Goal: Task Accomplishment & Management: Complete application form

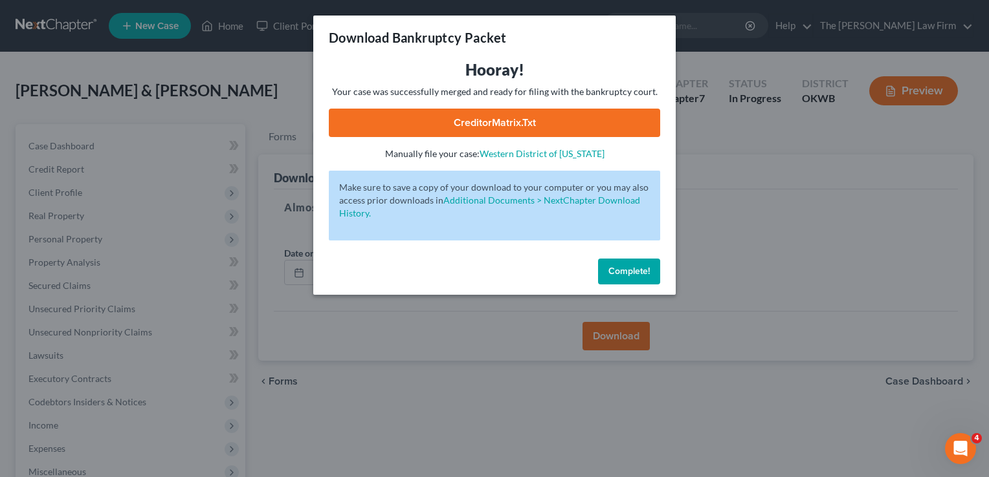
drag, startPoint x: 636, startPoint y: 276, endPoint x: 552, endPoint y: 254, distance: 86.9
click at [634, 274] on span "Complete!" at bounding box center [628, 271] width 41 height 11
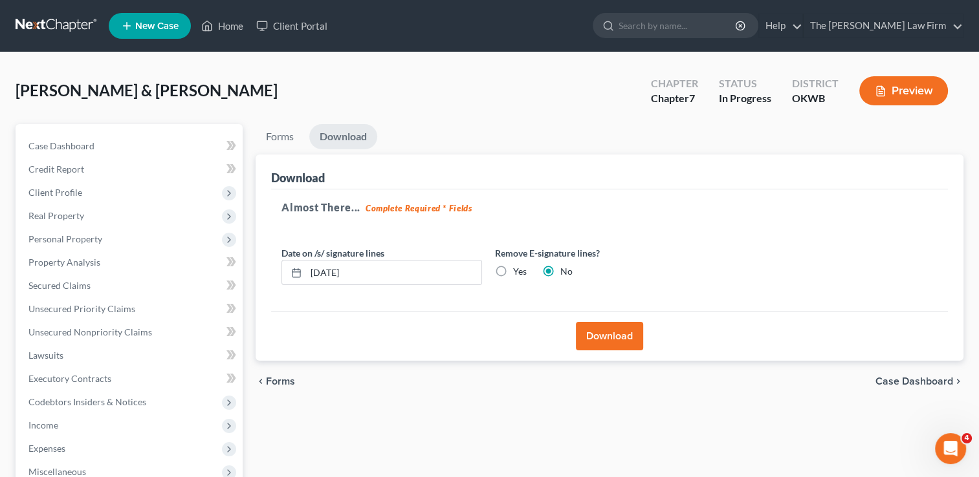
click at [43, 23] on link at bounding box center [57, 25] width 83 height 23
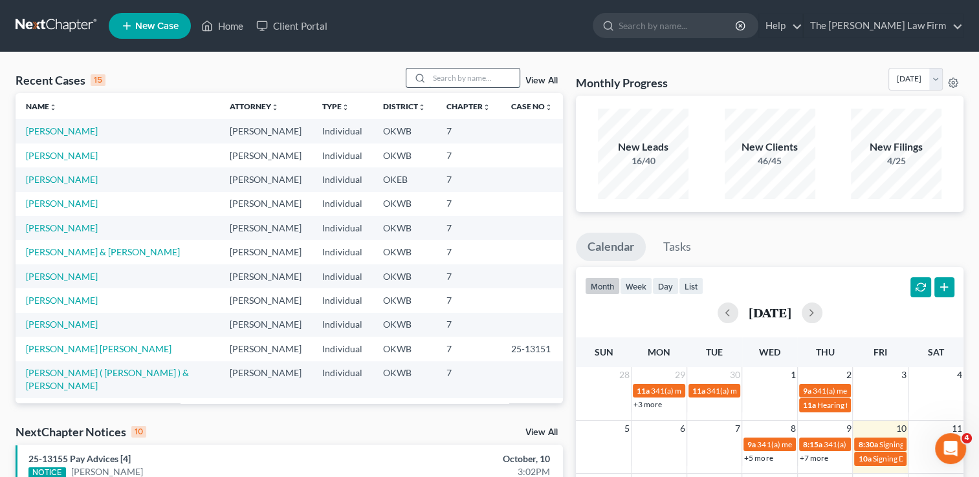
click at [483, 79] on input "search" at bounding box center [474, 78] width 91 height 19
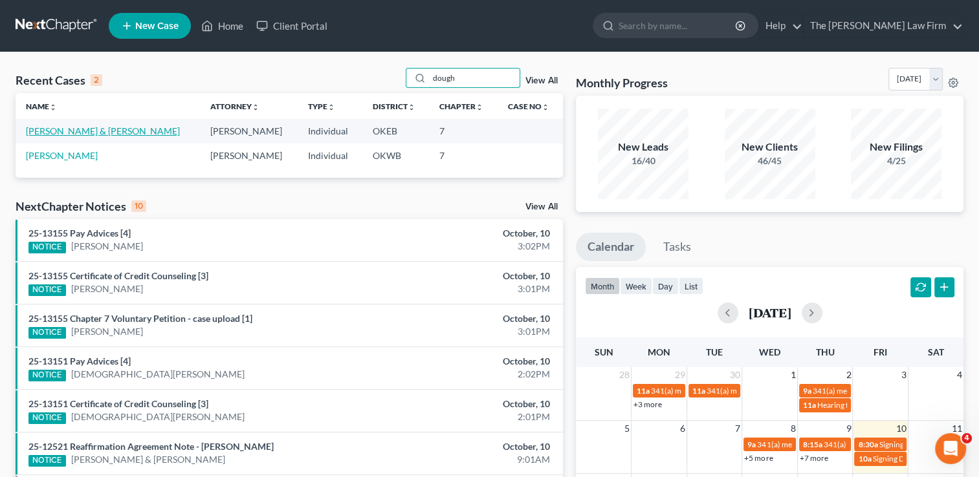
type input "dough"
click at [83, 129] on link "[PERSON_NAME] & [PERSON_NAME]" at bounding box center [103, 131] width 154 height 11
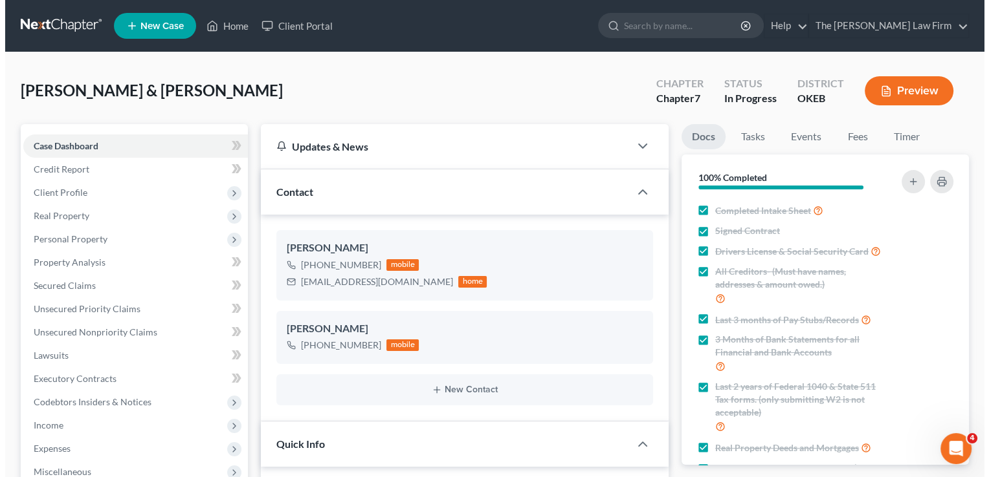
scroll to position [399, 0]
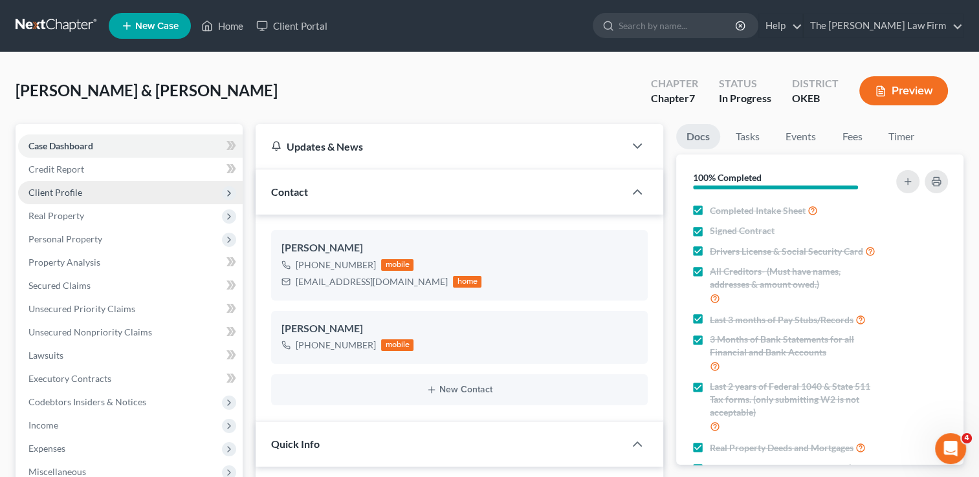
drag, startPoint x: 70, startPoint y: 190, endPoint x: 76, endPoint y: 190, distance: 6.5
click at [70, 190] on span "Client Profile" at bounding box center [55, 192] width 54 height 11
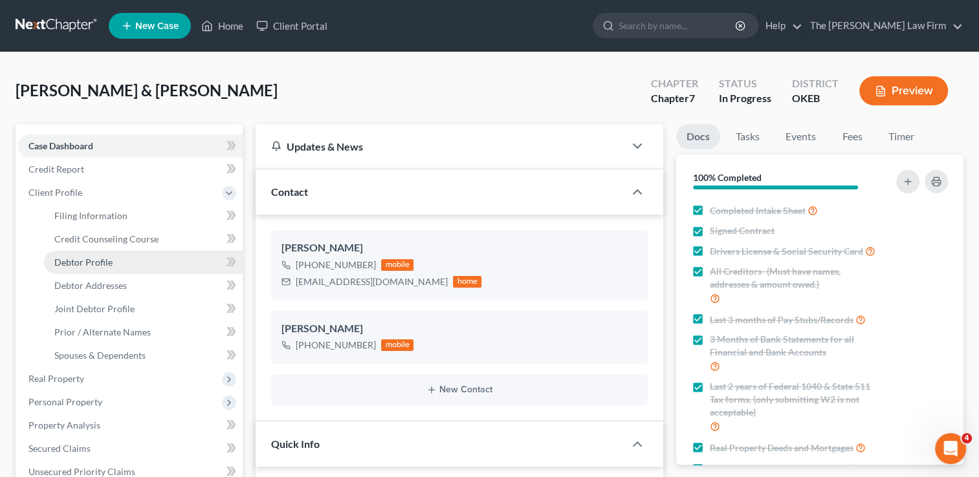
click at [98, 262] on span "Debtor Profile" at bounding box center [83, 262] width 58 height 11
select select "1"
select select "4"
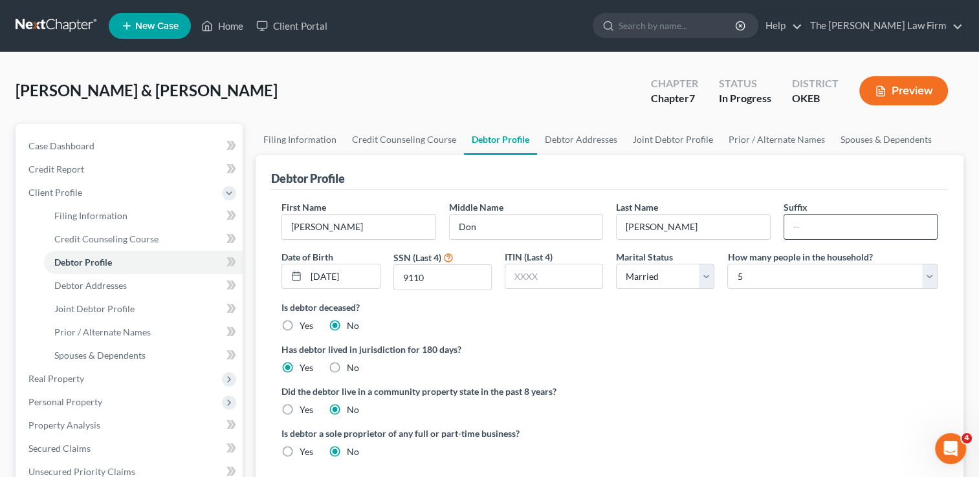
click at [831, 224] on input "text" at bounding box center [860, 227] width 153 height 25
type input "Jr"
click at [719, 364] on div "Has debtor lived in jurisdiction for 180 days? Yes No Debtor must reside in jur…" at bounding box center [609, 359] width 656 height 32
click at [63, 377] on span "Real Property" at bounding box center [56, 378] width 56 height 11
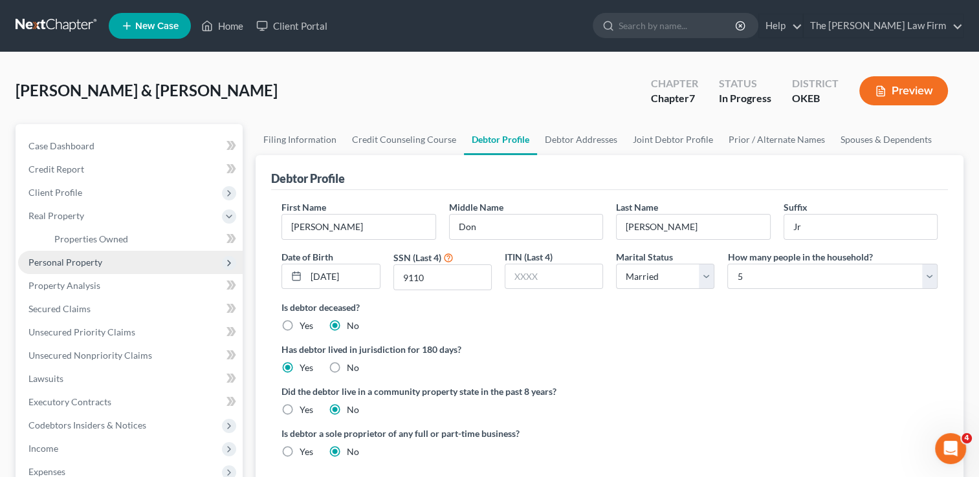
click at [96, 257] on span "Personal Property" at bounding box center [65, 262] width 74 height 11
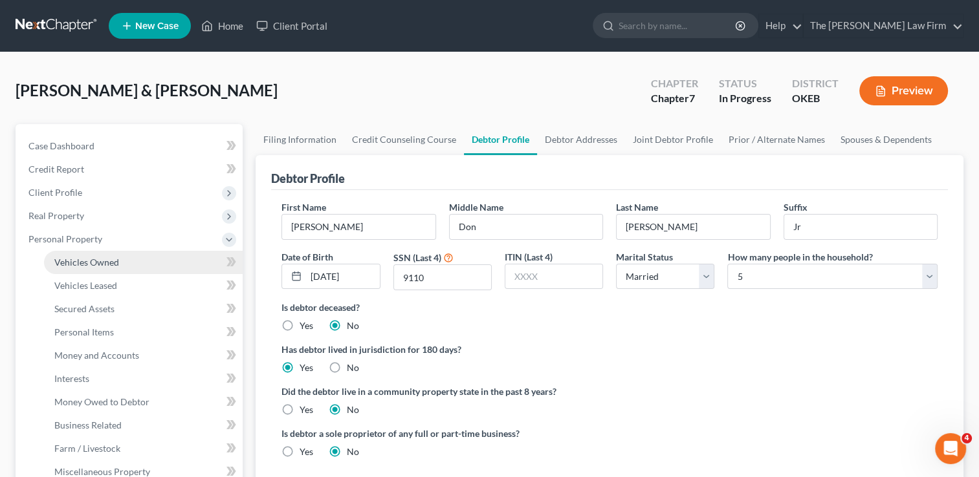
click at [109, 257] on span "Vehicles Owned" at bounding box center [86, 262] width 65 height 11
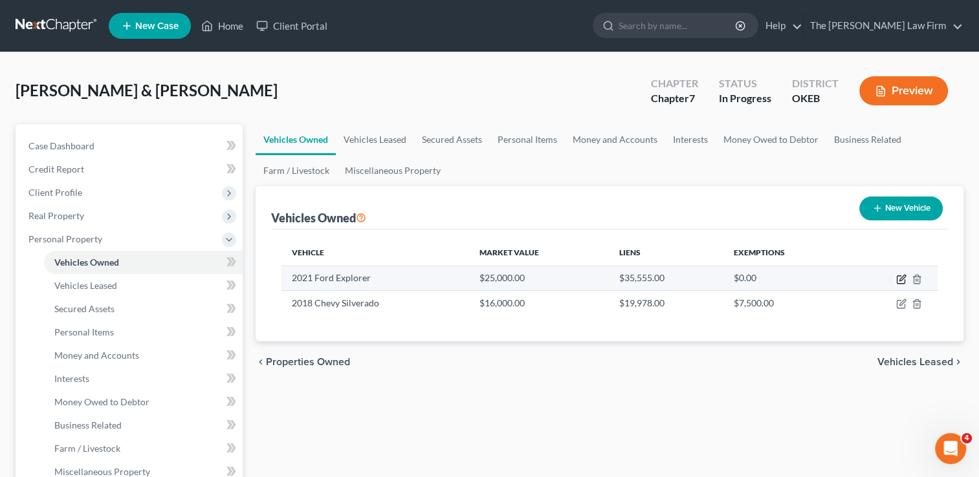
click at [901, 278] on icon "button" at bounding box center [901, 279] width 10 height 10
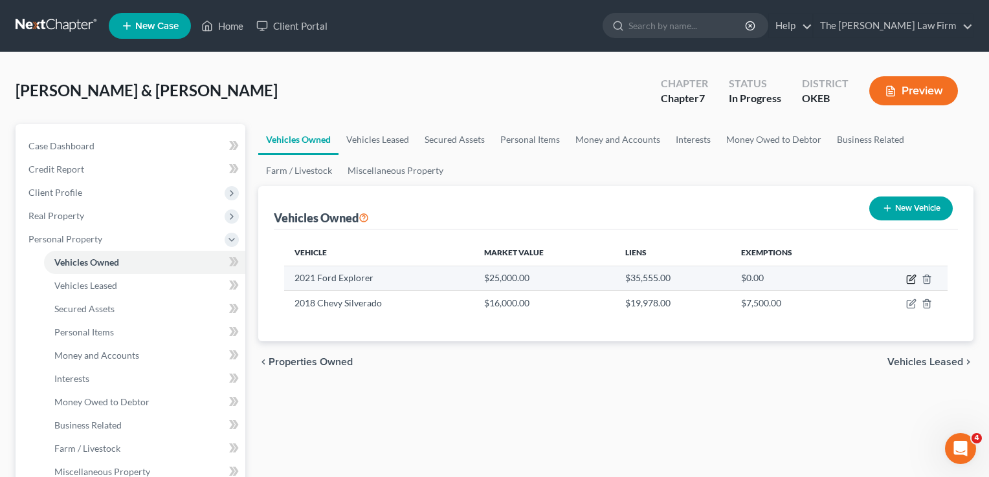
select select "0"
select select "5"
select select "2"
select select "37"
select select "0"
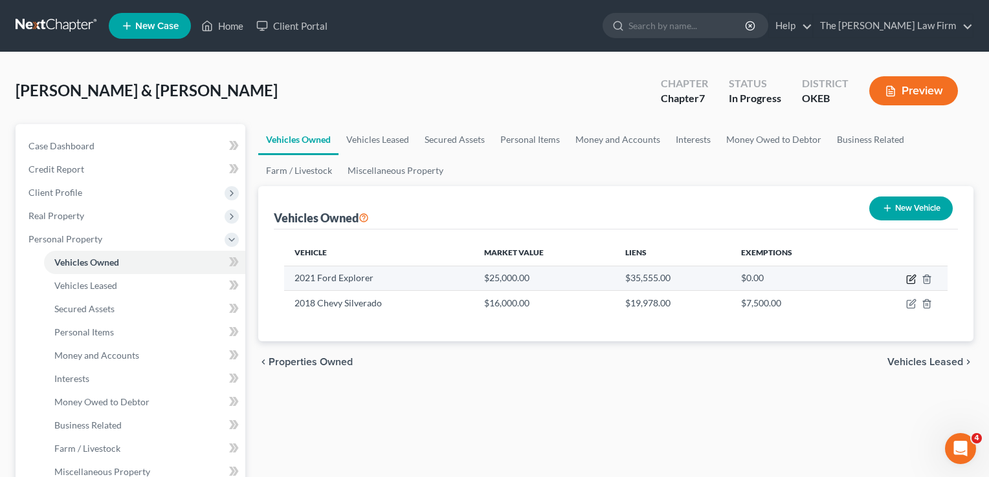
select select "0"
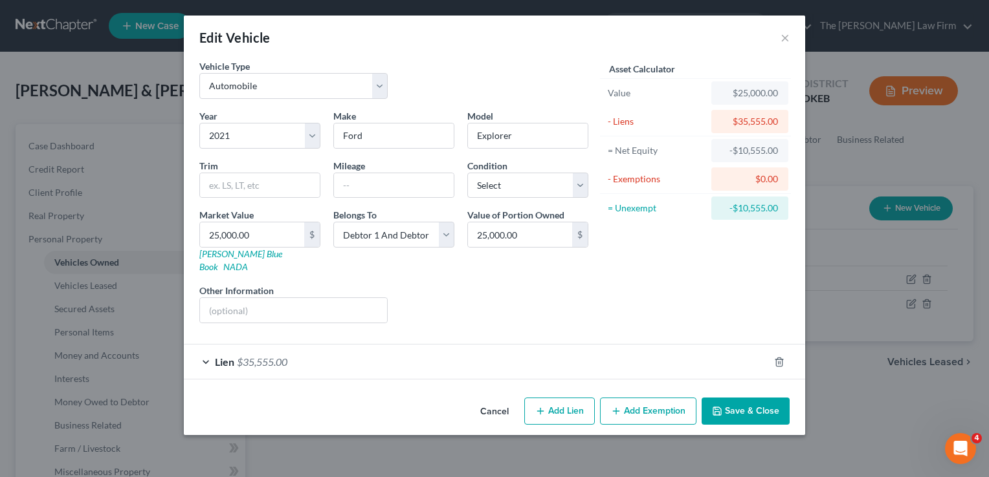
click at [437, 347] on div "Lien $35,555.00" at bounding box center [476, 362] width 585 height 34
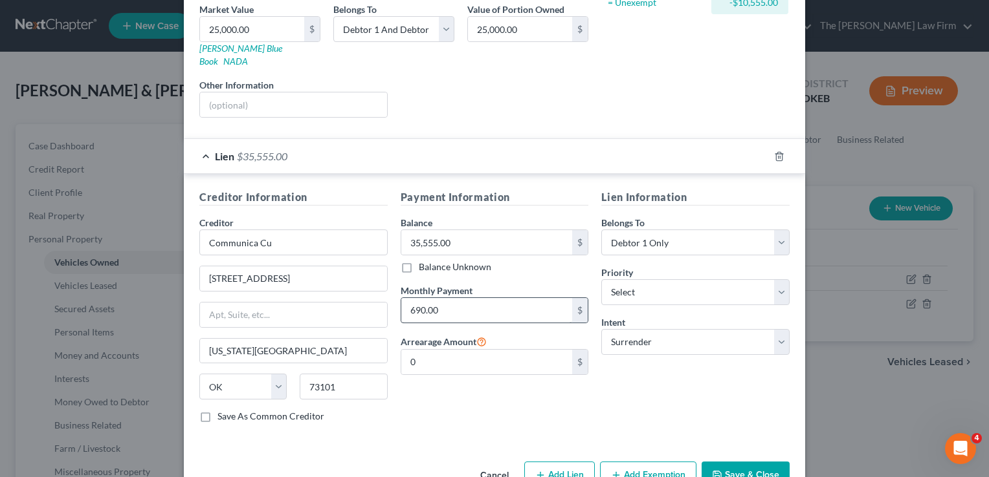
scroll to position [227, 0]
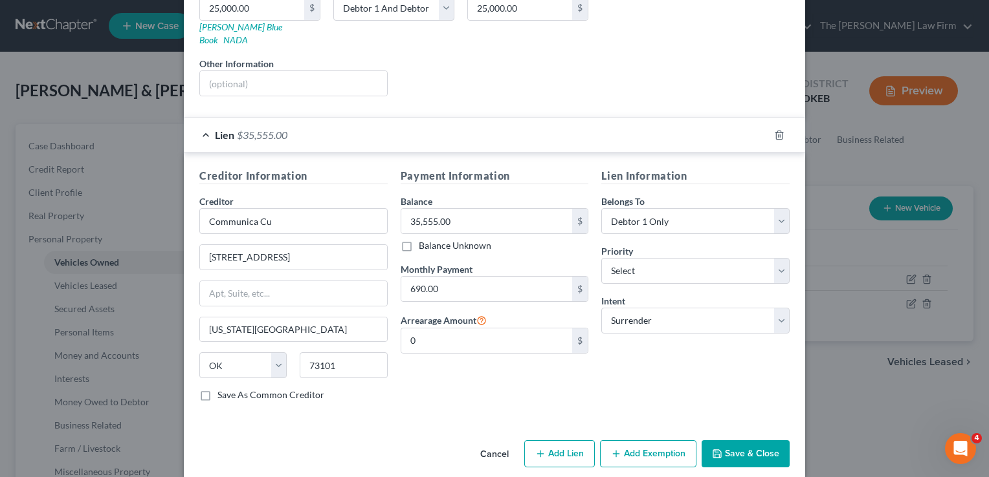
click at [494, 442] on button "Cancel" at bounding box center [494, 455] width 49 height 26
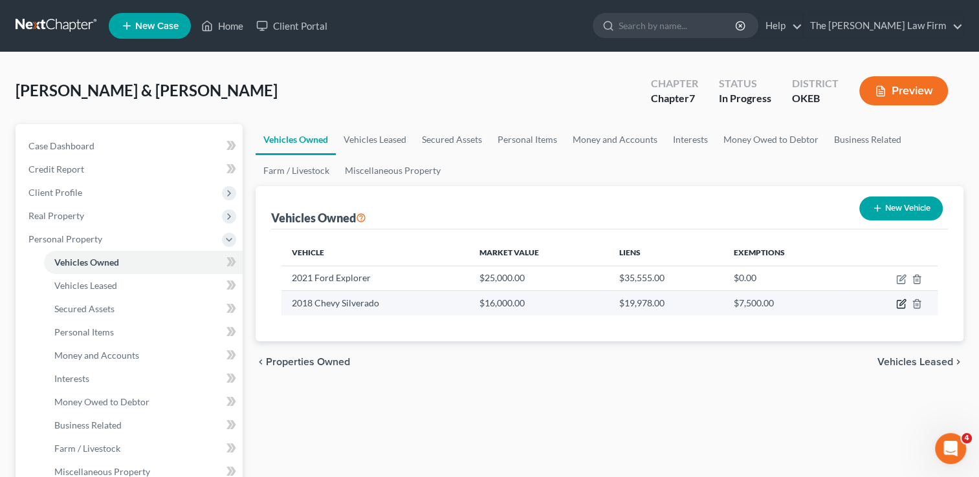
click at [901, 307] on icon "button" at bounding box center [901, 304] width 10 height 10
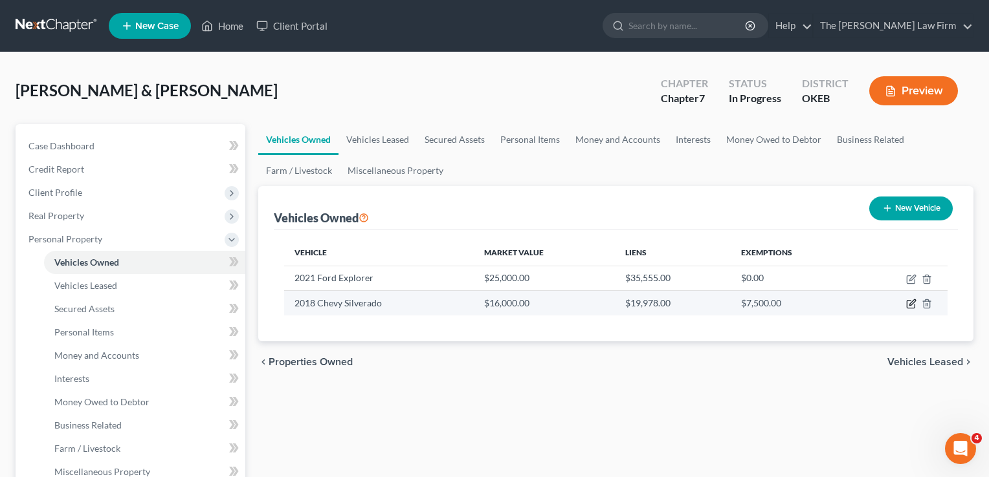
select select "1"
select select "8"
select select "2"
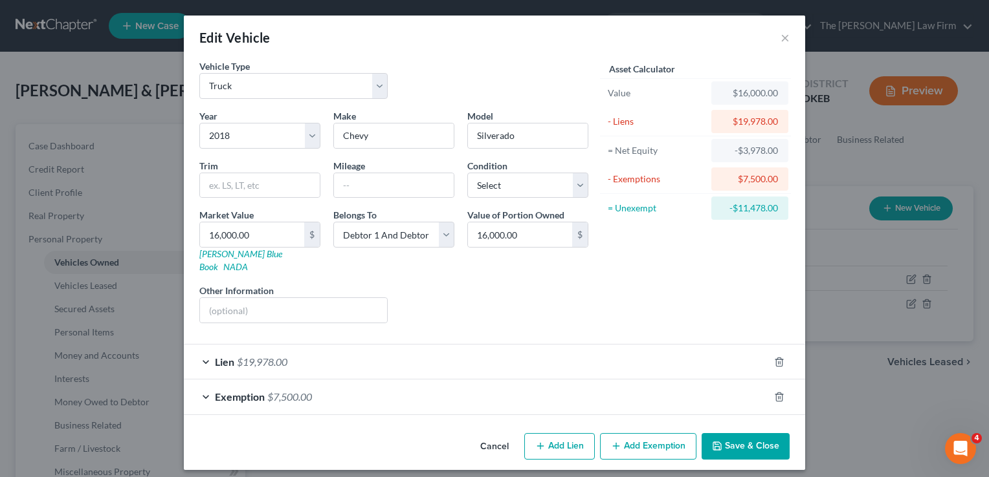
click at [351, 350] on div "Lien $19,978.00" at bounding box center [476, 362] width 585 height 34
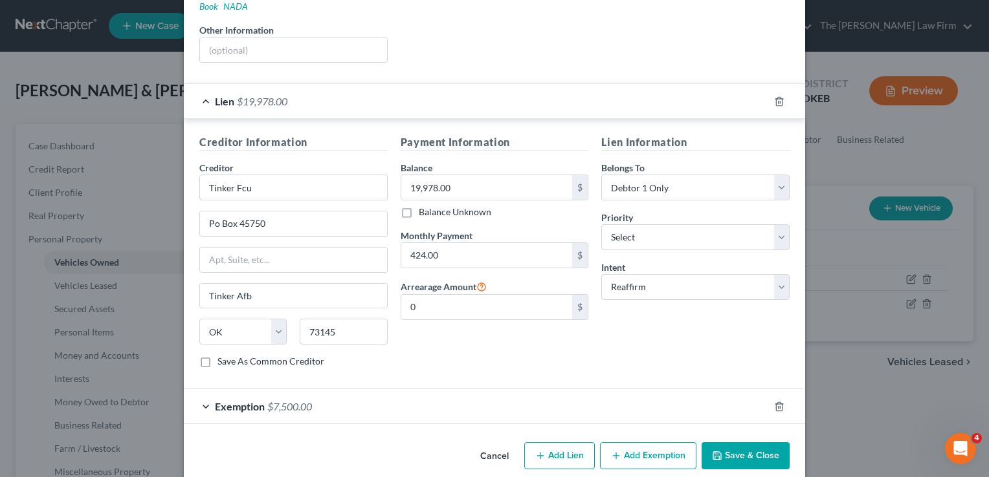
scroll to position [262, 0]
click at [749, 441] on button "Save & Close" at bounding box center [745, 454] width 88 height 27
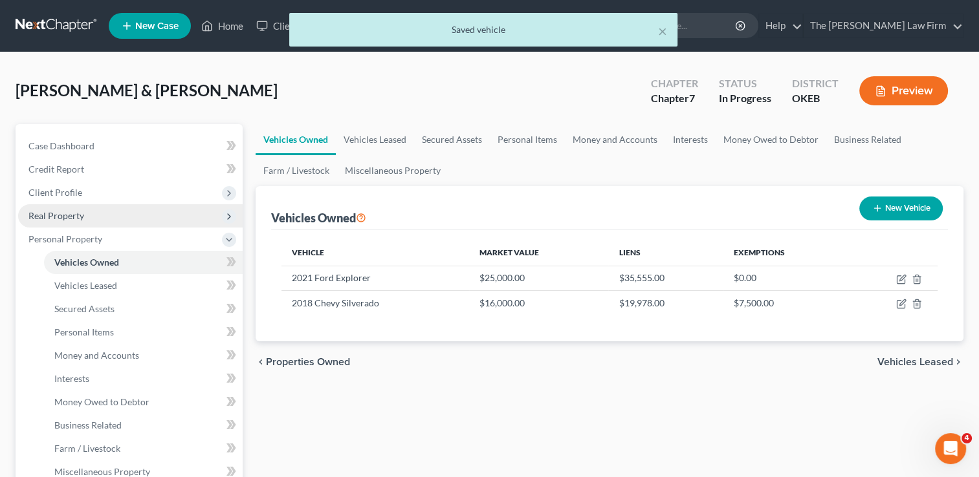
click at [62, 214] on span "Real Property" at bounding box center [56, 215] width 56 height 11
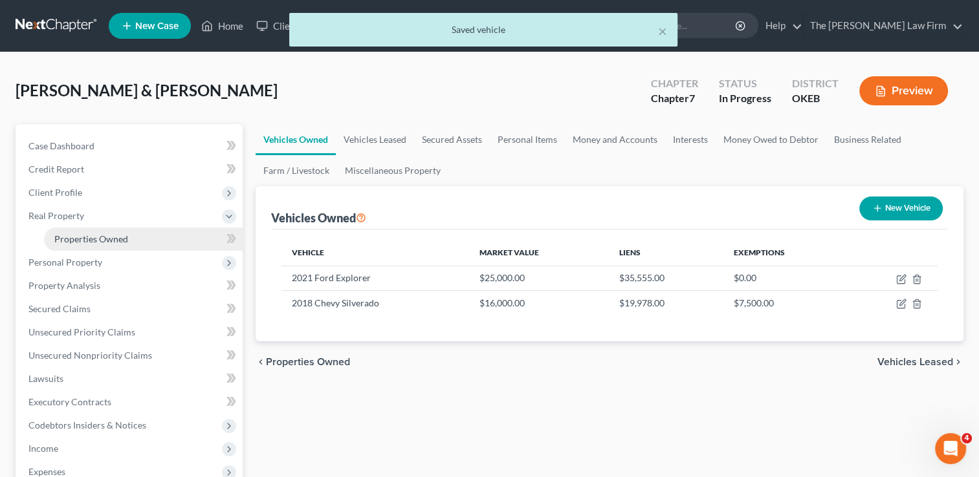
click at [122, 236] on span "Properties Owned" at bounding box center [91, 239] width 74 height 11
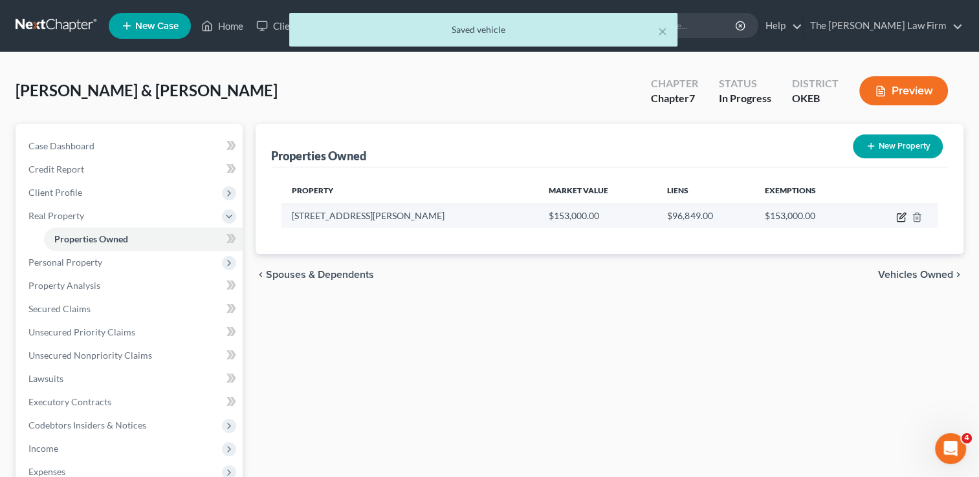
click at [899, 218] on icon "button" at bounding box center [902, 216] width 6 height 6
select select "37"
select select "2"
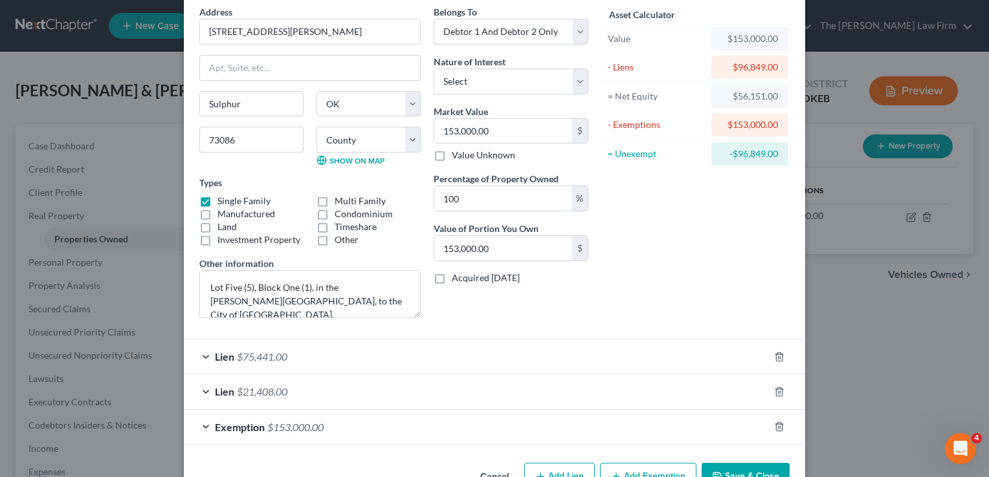
scroll to position [91, 0]
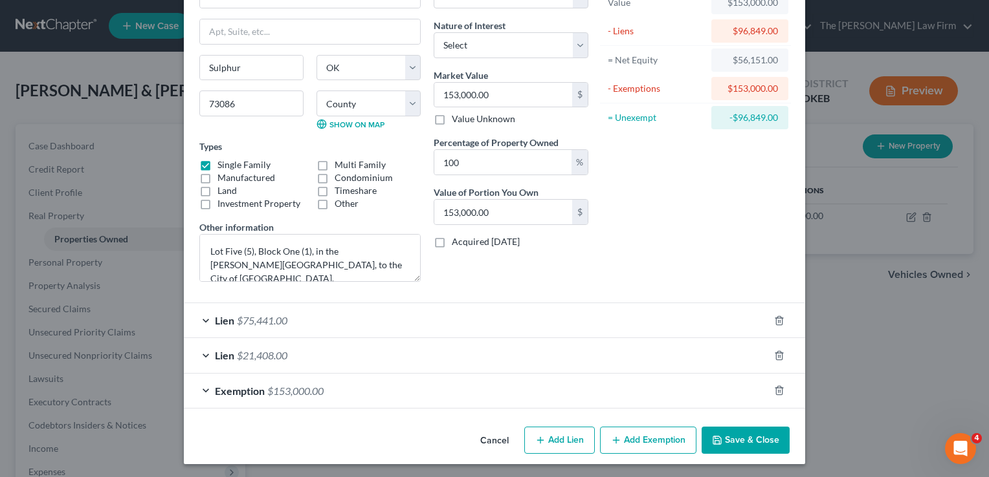
click at [318, 317] on div "Lien $75,441.00" at bounding box center [476, 320] width 585 height 34
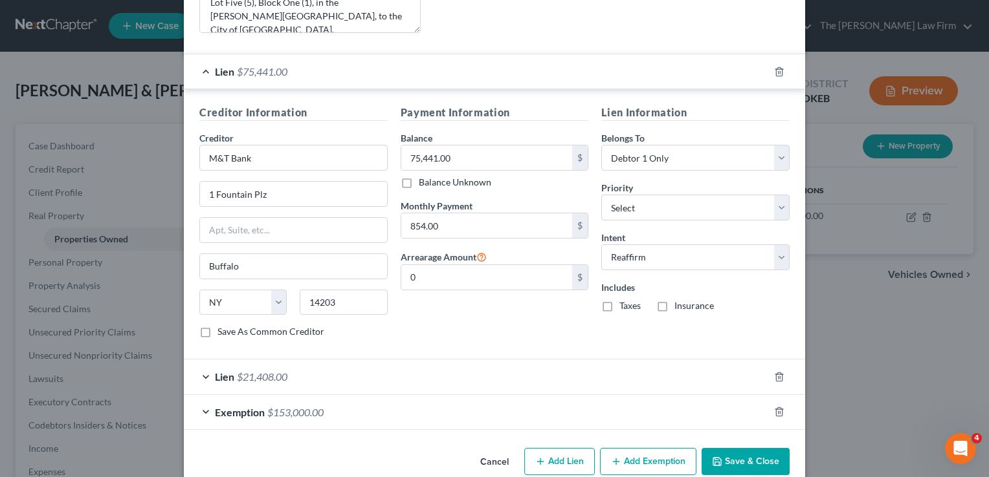
scroll to position [360, 0]
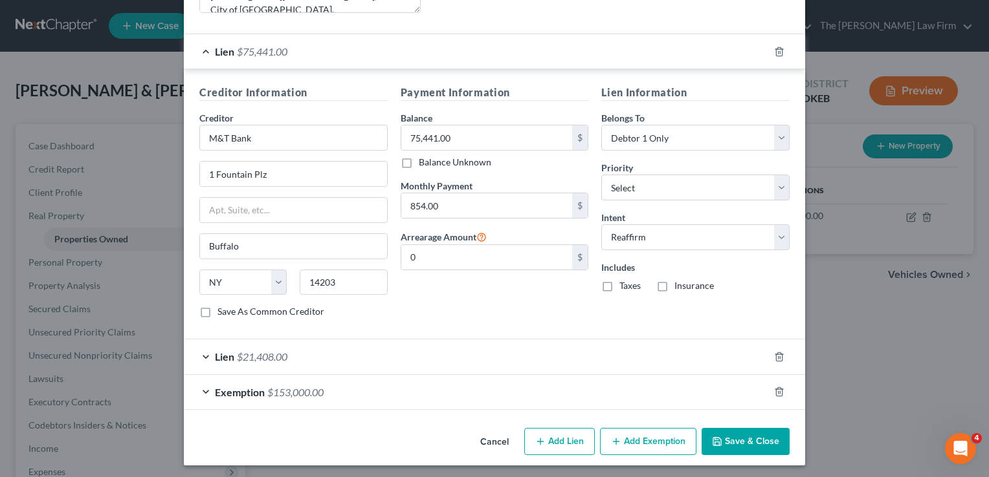
click at [360, 345] on div "Lien $21,408.00" at bounding box center [476, 357] width 585 height 34
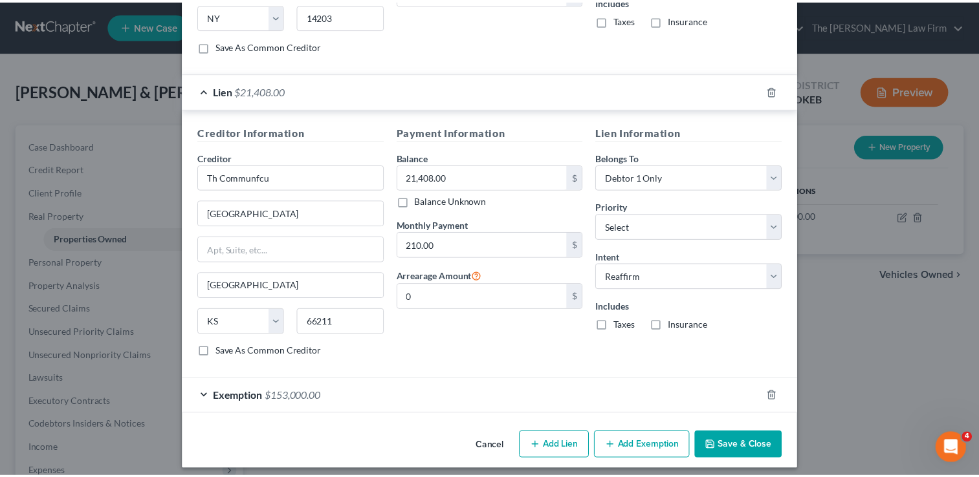
scroll to position [629, 0]
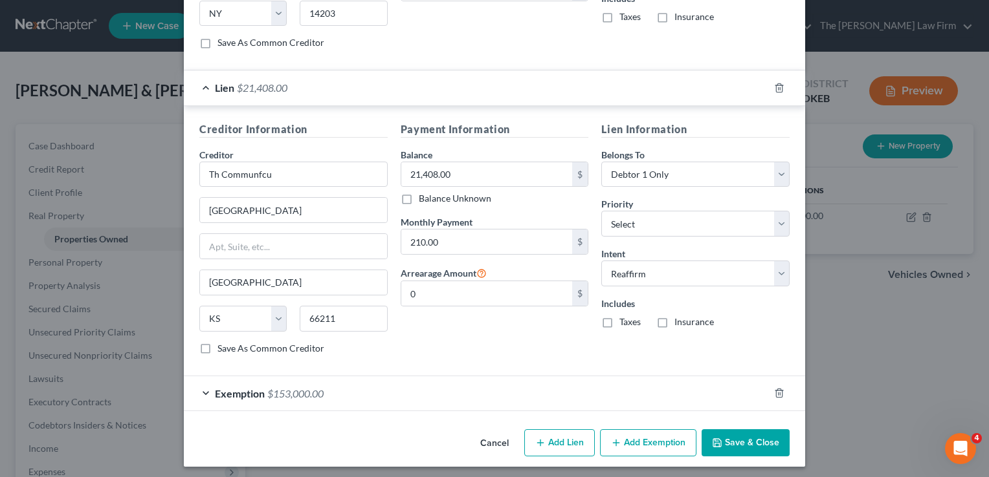
click at [745, 436] on button "Save & Close" at bounding box center [745, 443] width 88 height 27
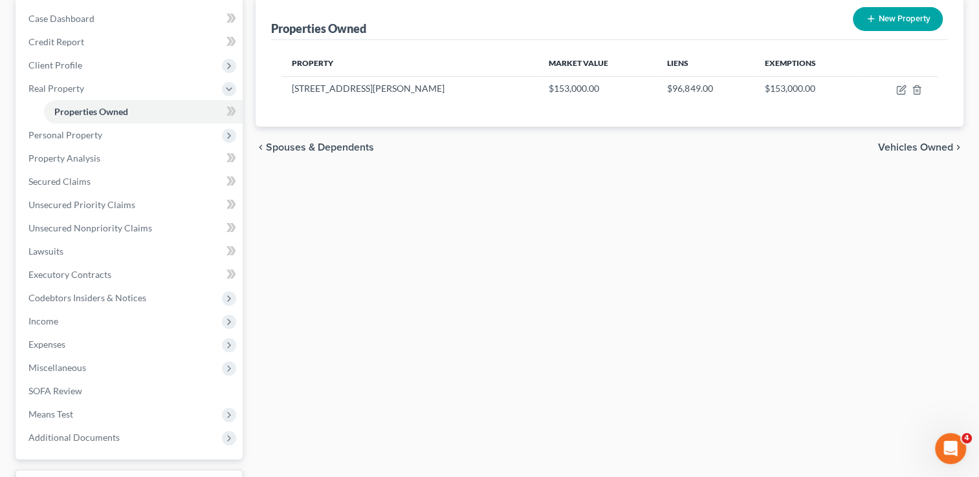
scroll to position [129, 0]
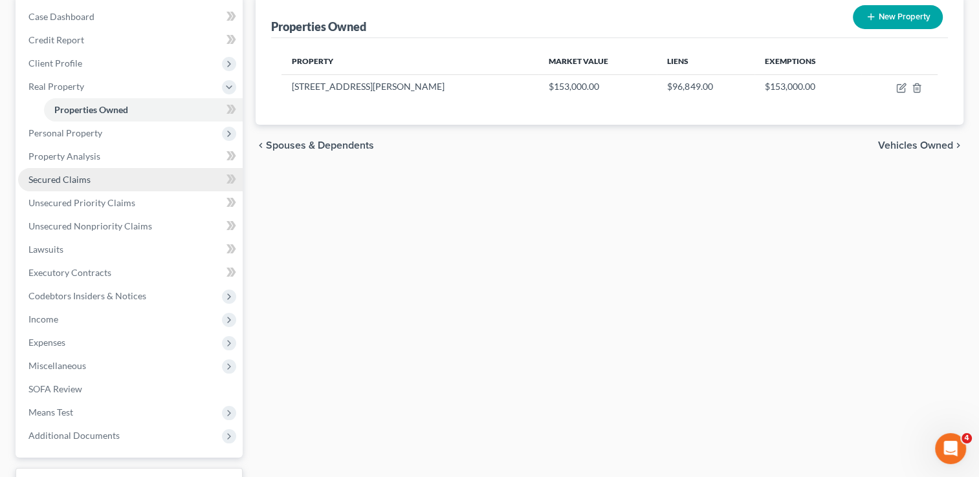
click at [72, 181] on span "Secured Claims" at bounding box center [59, 179] width 62 height 11
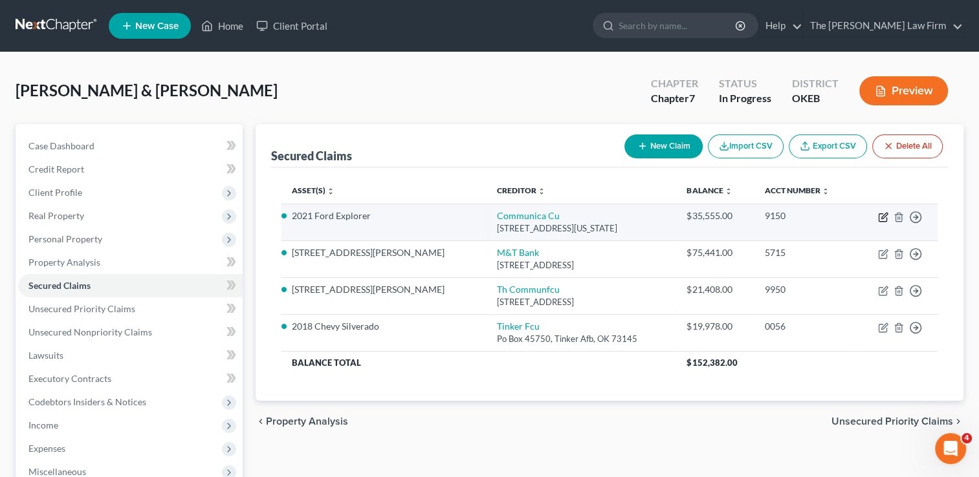
click at [882, 218] on icon "button" at bounding box center [884, 216] width 6 height 6
select select "37"
select select "0"
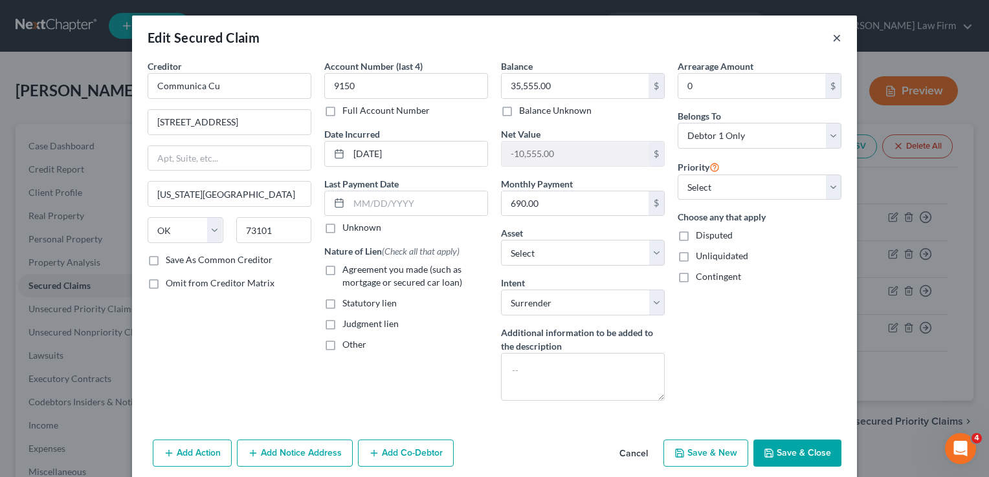
click at [833, 35] on button "×" at bounding box center [836, 38] width 9 height 16
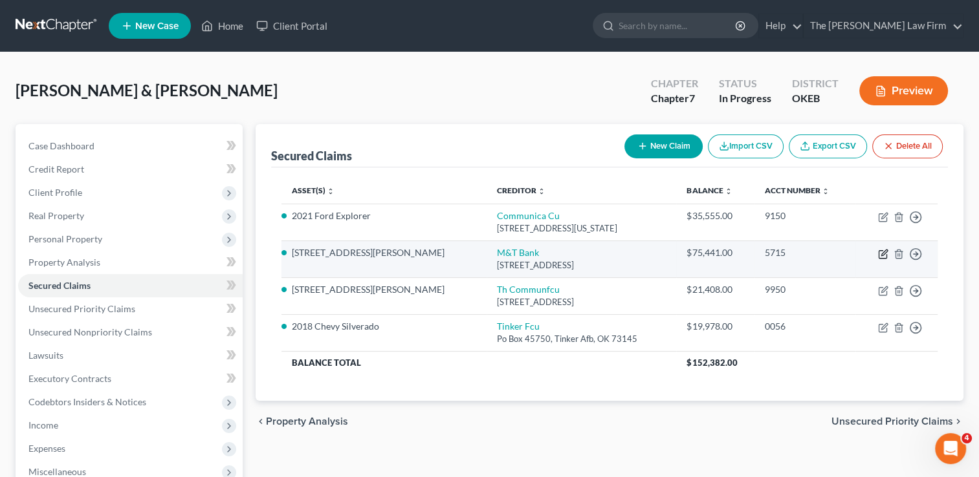
click at [880, 254] on icon "button" at bounding box center [883, 254] width 10 height 10
select select "35"
select select "10"
select select "2"
select select "0"
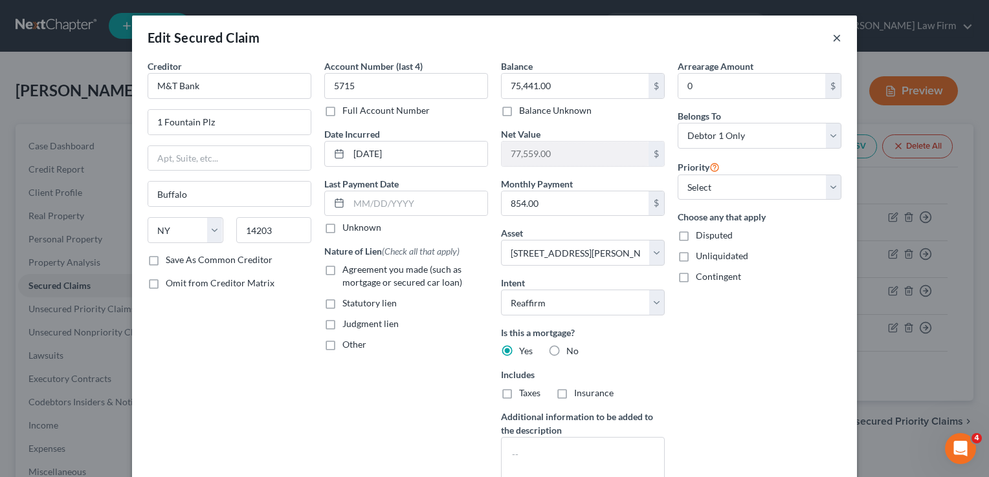
click at [834, 33] on button "×" at bounding box center [836, 38] width 9 height 16
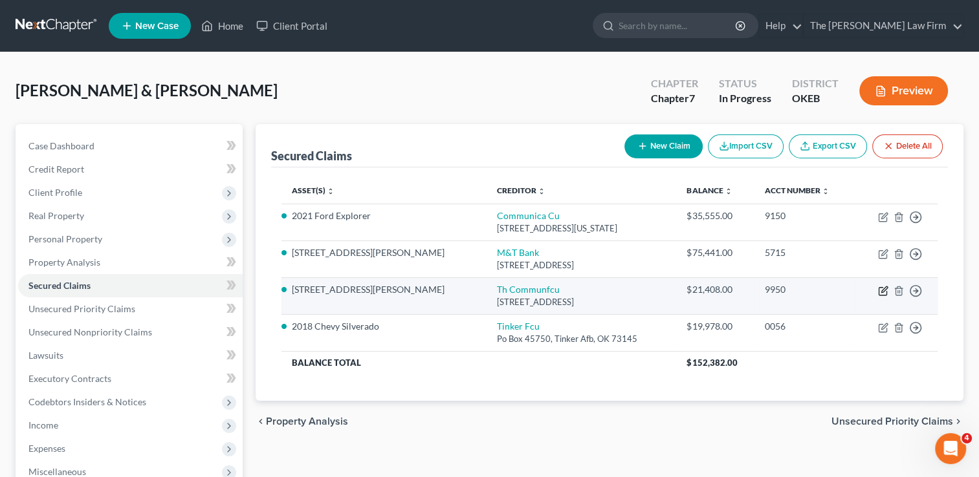
click at [882, 289] on icon "button" at bounding box center [883, 291] width 10 height 10
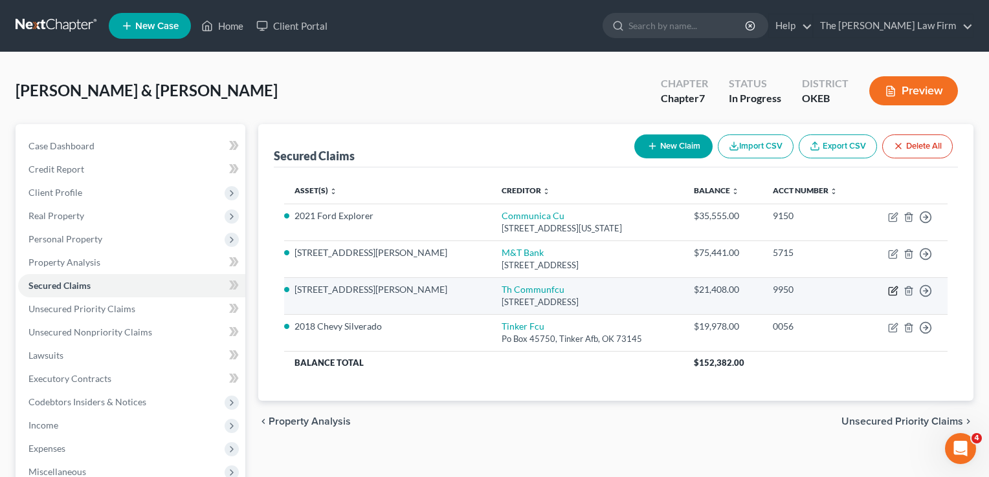
select select "17"
select select "10"
select select "2"
select select "0"
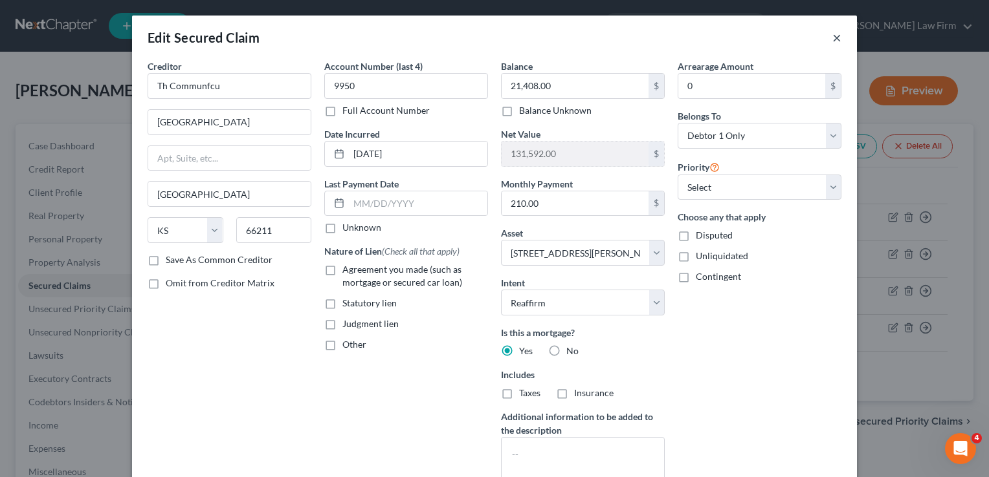
click at [832, 38] on button "×" at bounding box center [836, 38] width 9 height 16
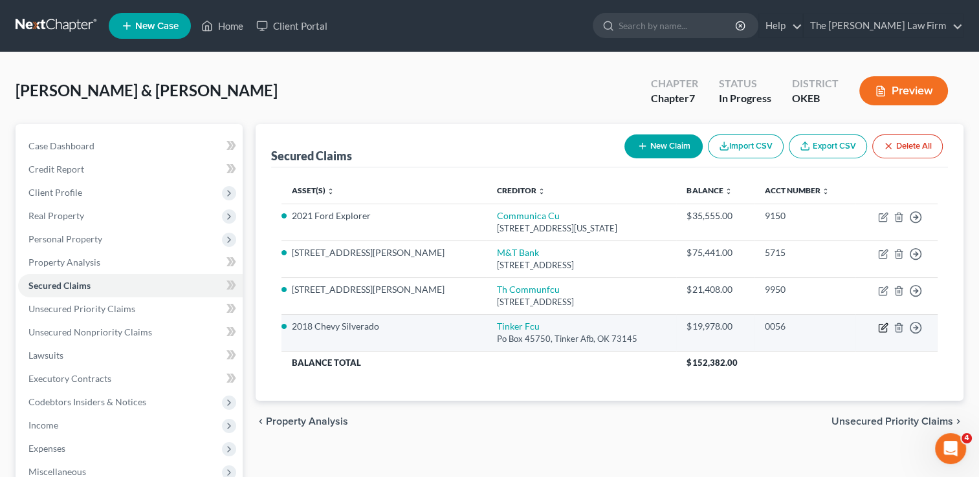
click at [881, 327] on icon "button" at bounding box center [883, 328] width 10 height 10
select select "37"
select select "9"
select select "2"
select select "0"
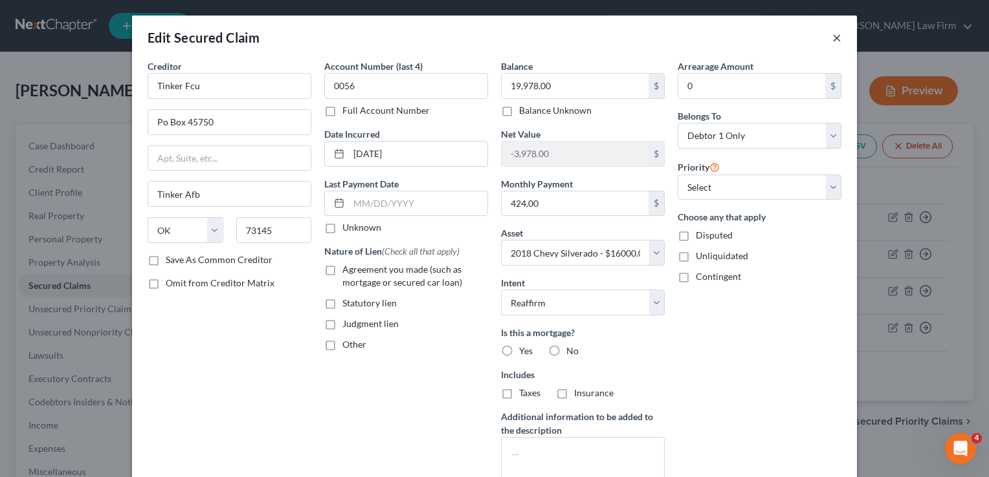
click at [832, 35] on button "×" at bounding box center [836, 38] width 9 height 16
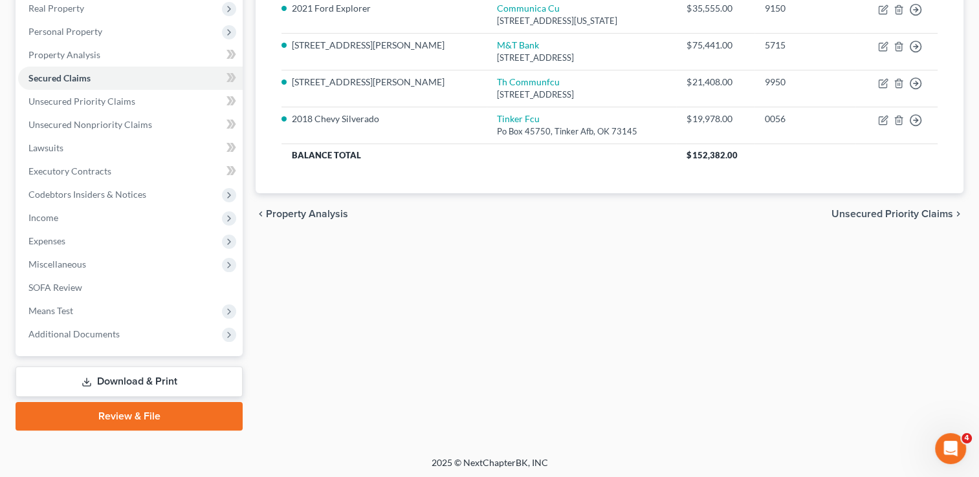
scroll to position [209, 0]
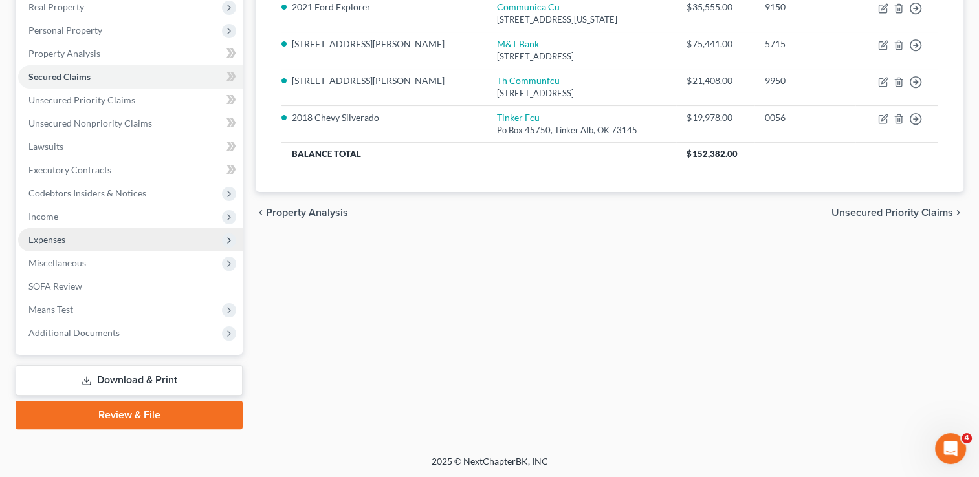
click at [54, 239] on span "Expenses" at bounding box center [46, 239] width 37 height 11
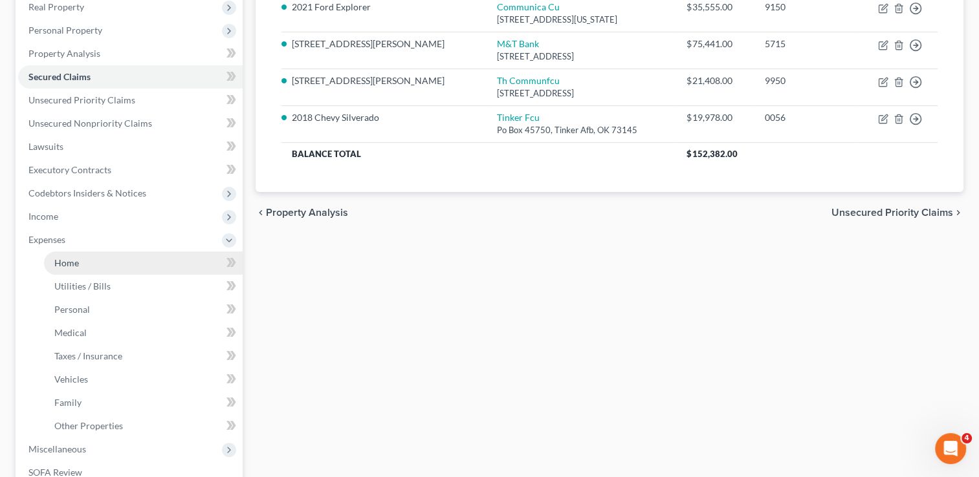
click at [89, 265] on link "Home" at bounding box center [143, 263] width 199 height 23
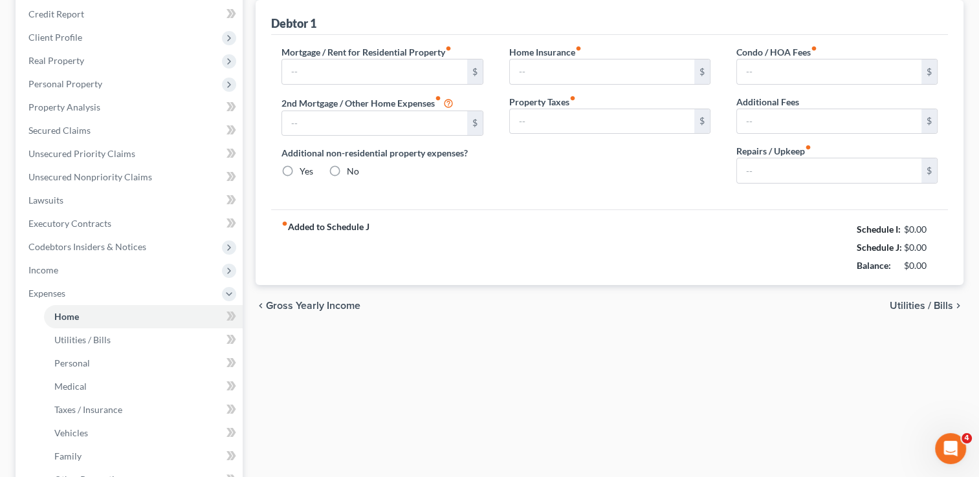
type input "1,064.00"
type input "0.00"
radio input "true"
type input "0.00"
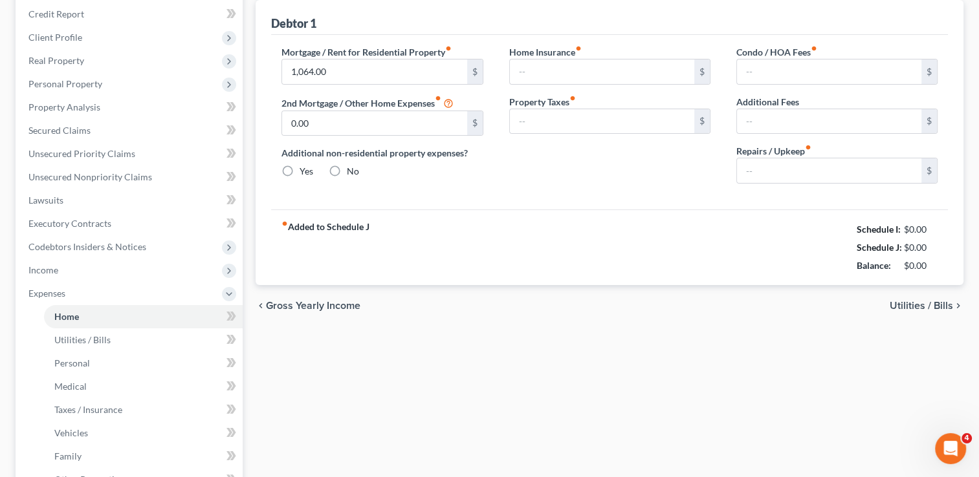
type input "0.00"
type input "80.00"
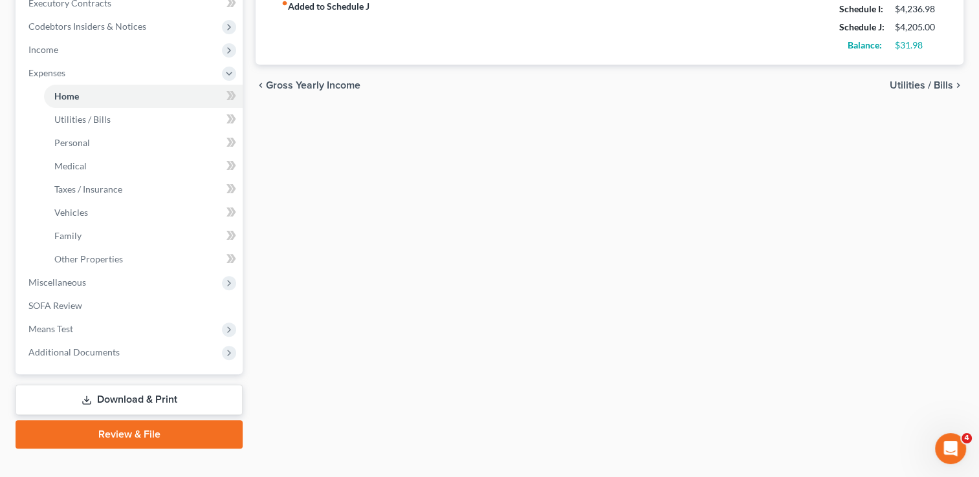
scroll to position [388, 0]
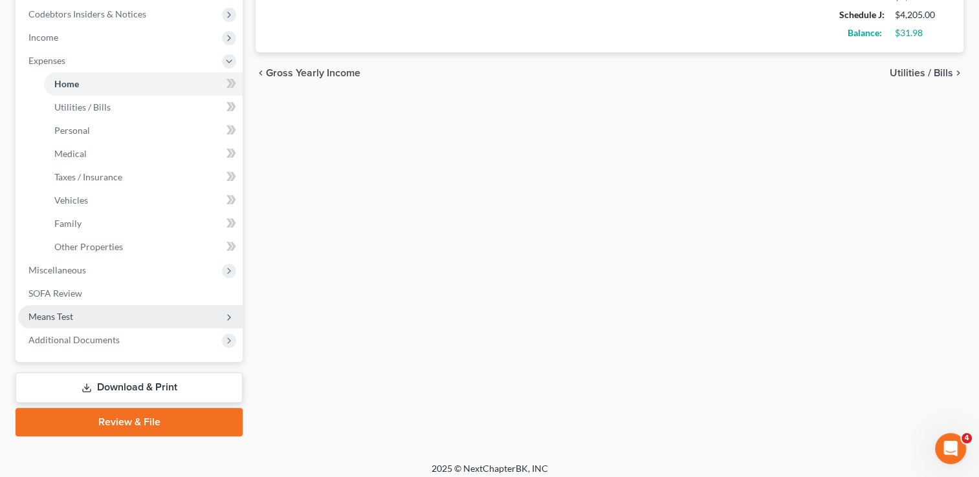
click at [65, 319] on span "Means Test" at bounding box center [50, 316] width 45 height 11
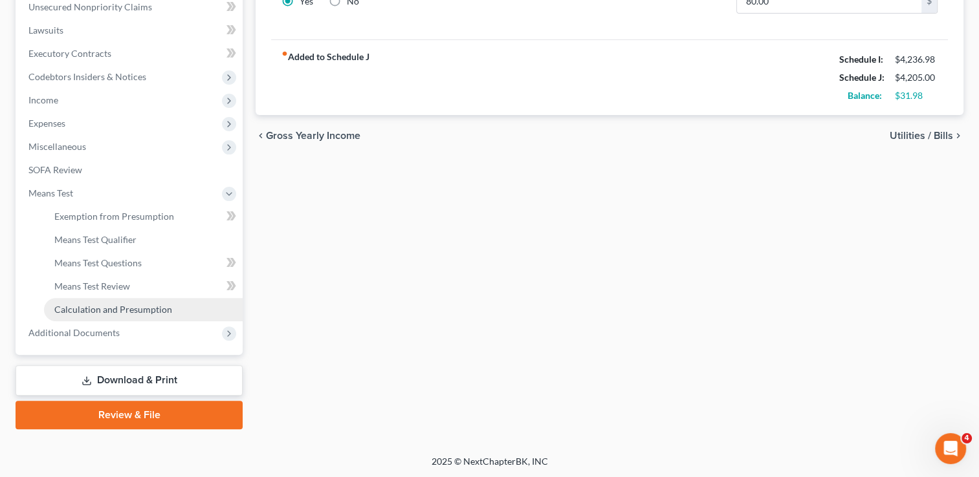
click at [111, 311] on span "Calculation and Presumption" at bounding box center [113, 309] width 118 height 11
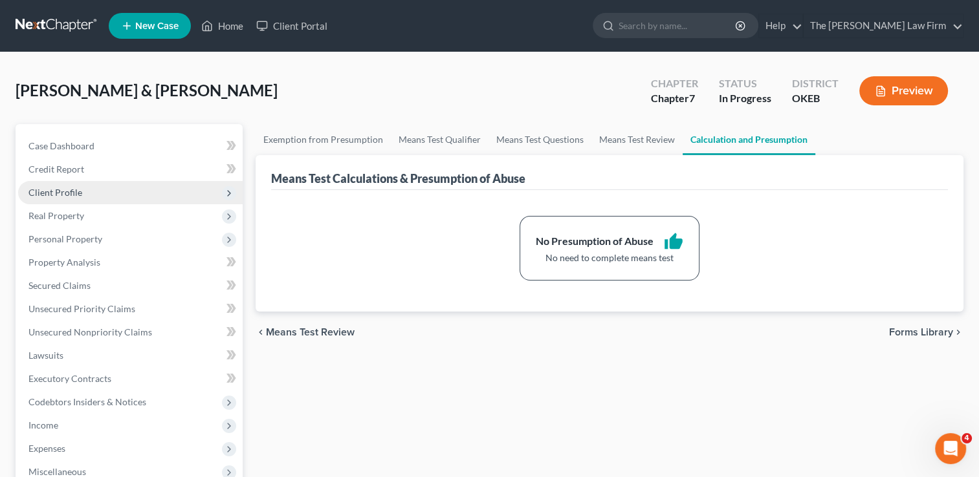
click at [72, 192] on span "Client Profile" at bounding box center [55, 192] width 54 height 11
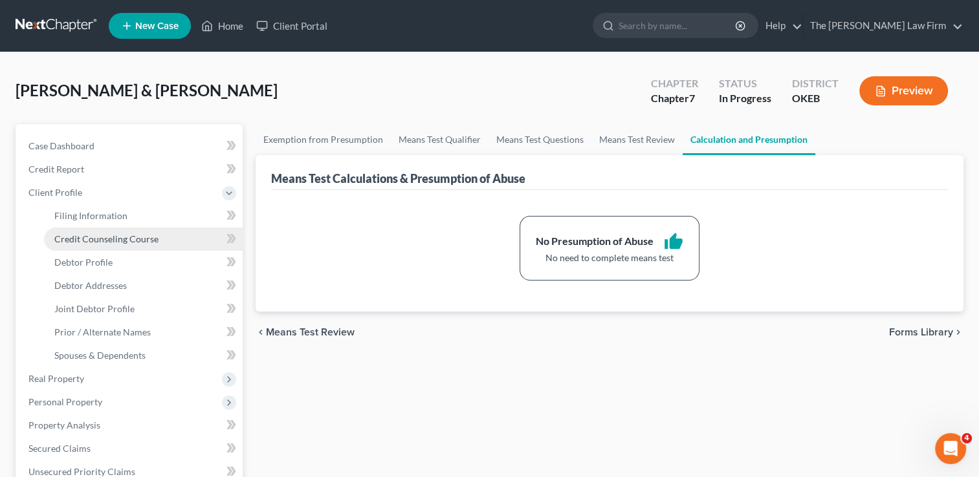
click at [124, 238] on span "Credit Counseling Course" at bounding box center [106, 239] width 104 height 11
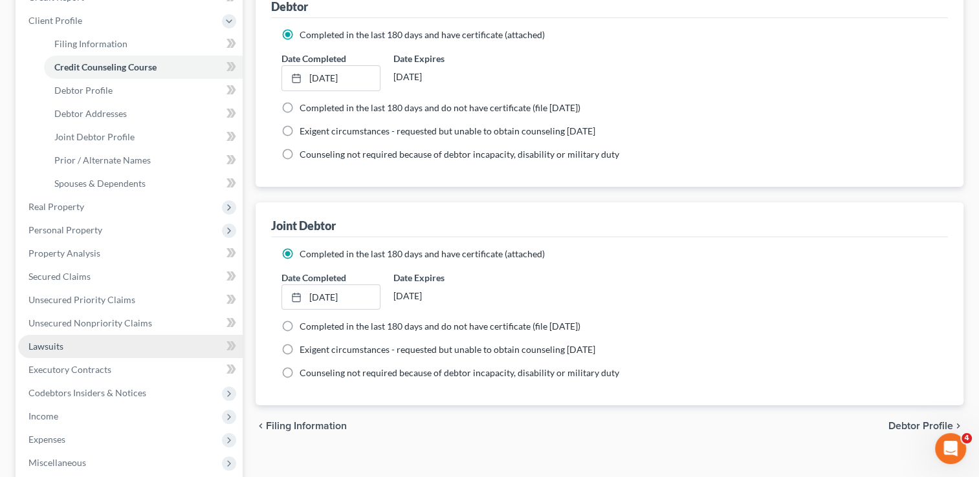
scroll to position [194, 0]
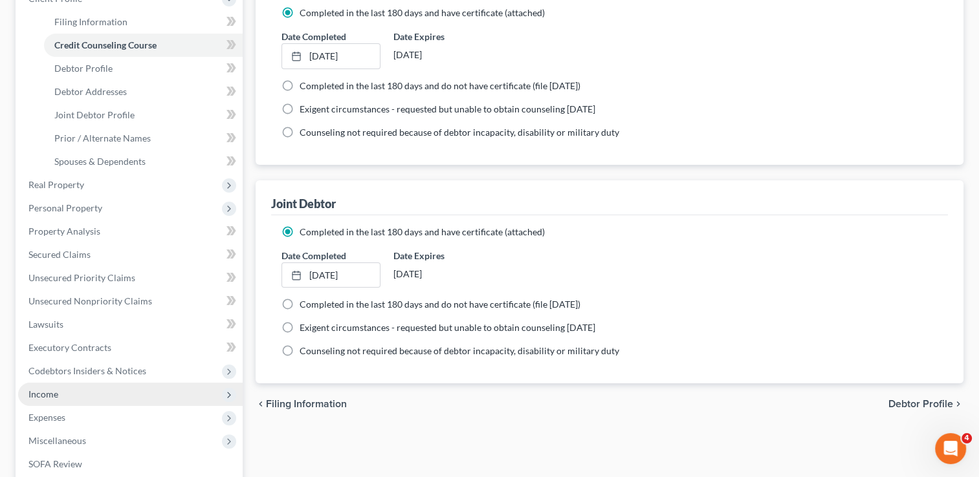
click at [57, 393] on span "Income" at bounding box center [43, 394] width 30 height 11
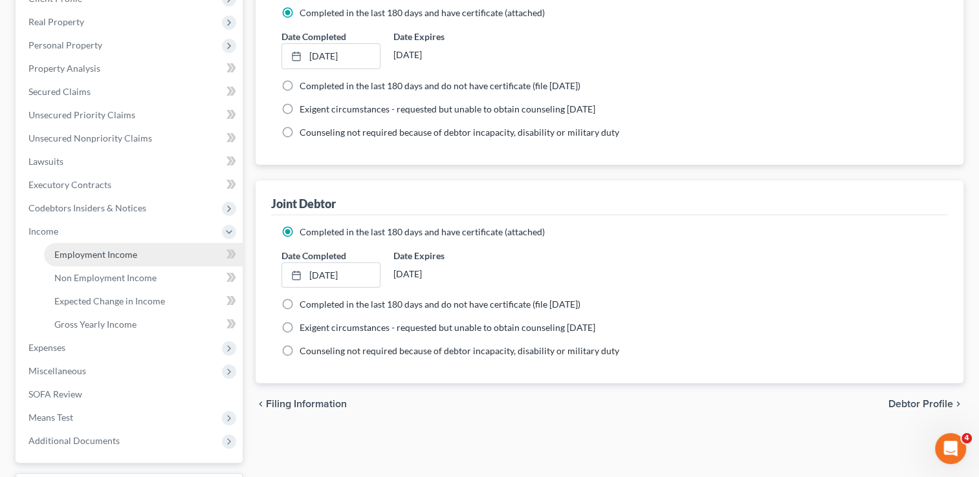
click at [105, 256] on span "Employment Income" at bounding box center [95, 254] width 83 height 11
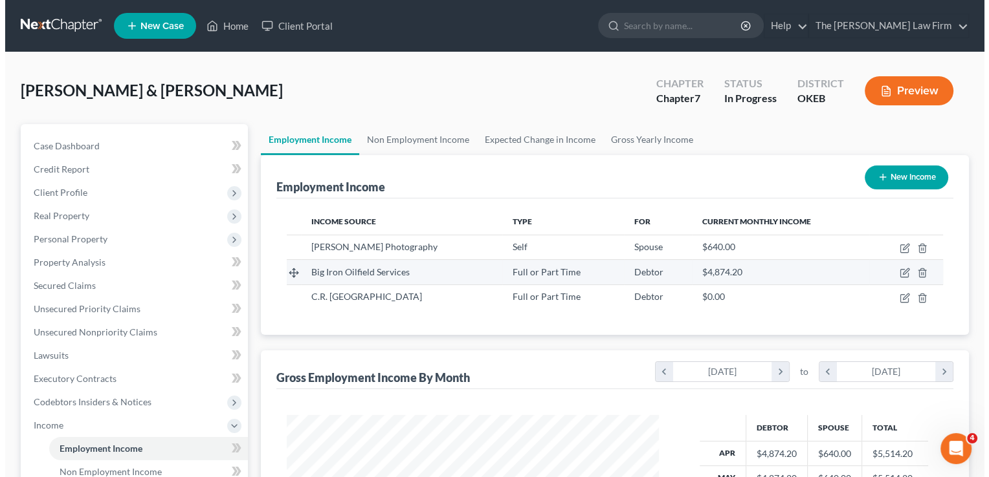
scroll to position [230, 398]
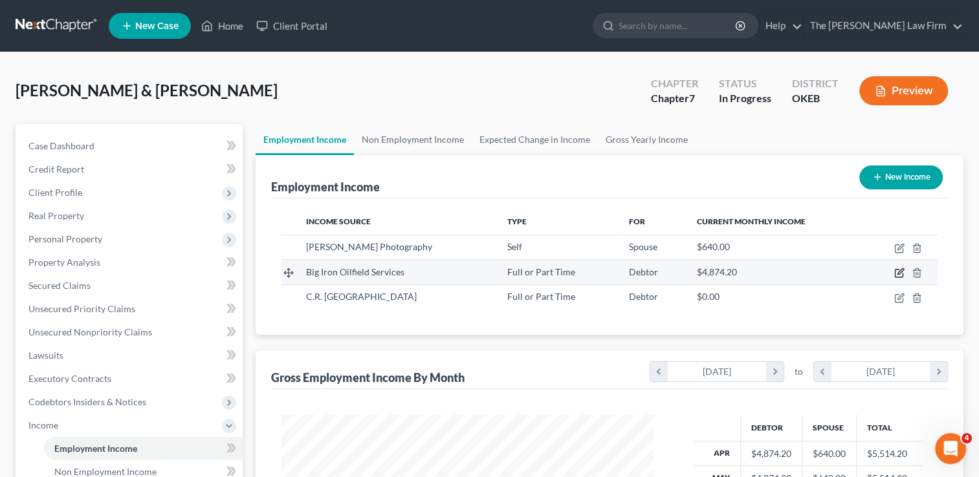
click at [899, 272] on icon "button" at bounding box center [900, 272] width 6 height 6
select select "0"
select select "37"
select select "2"
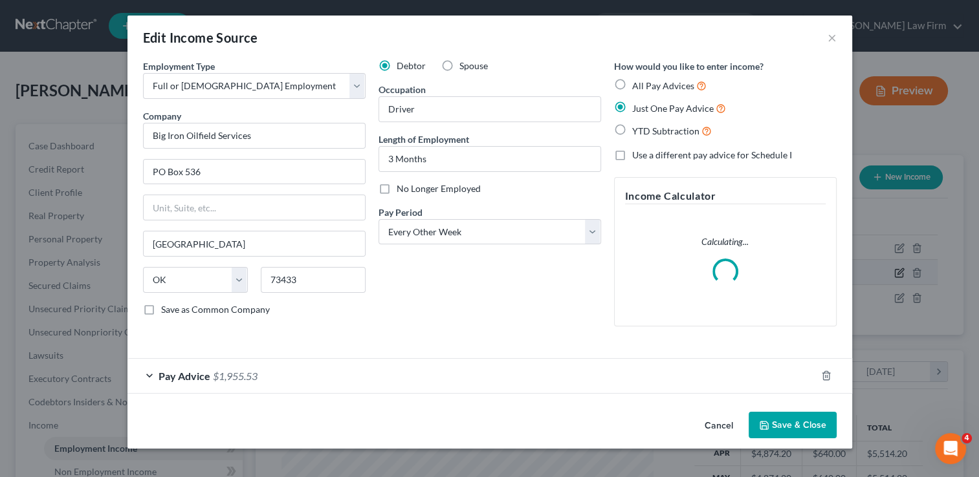
scroll to position [230, 401]
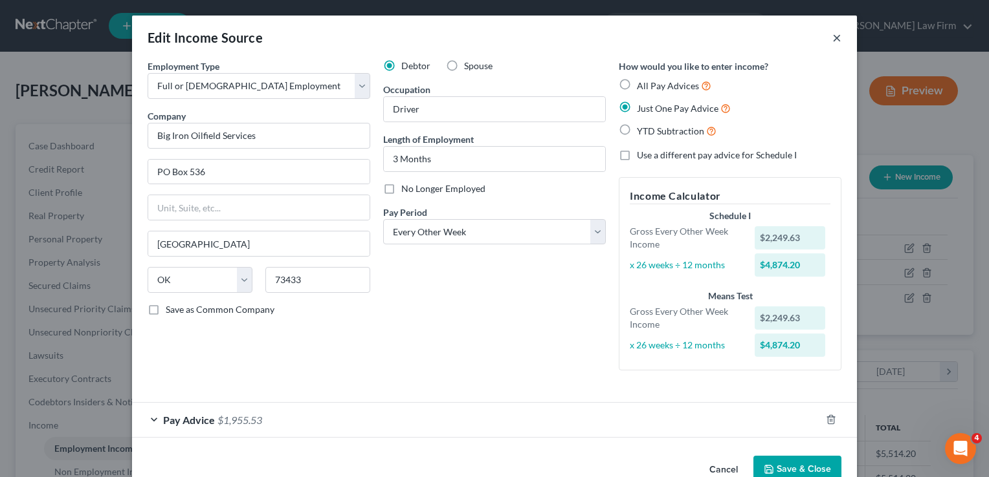
click at [832, 38] on button "×" at bounding box center [836, 38] width 9 height 16
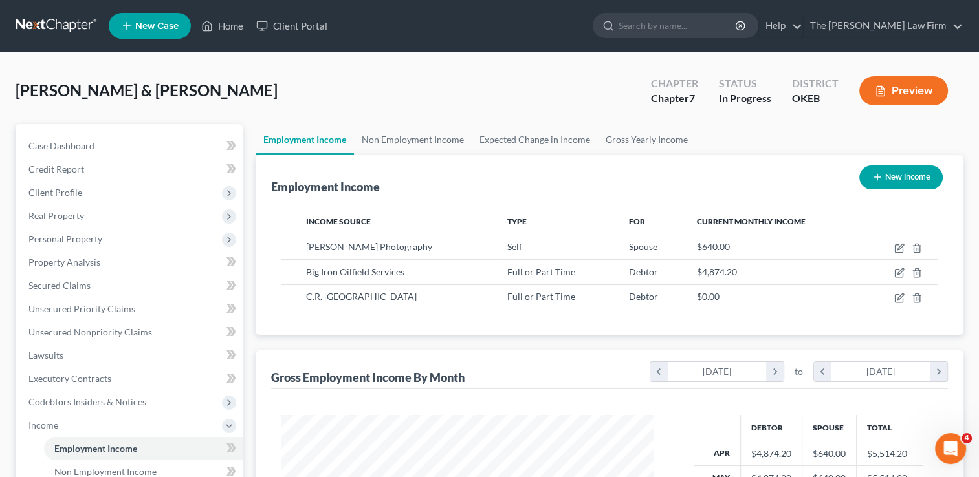
scroll to position [646751, 646585]
drag, startPoint x: 83, startPoint y: 148, endPoint x: 373, endPoint y: 95, distance: 294.7
click at [83, 148] on span "Case Dashboard" at bounding box center [61, 145] width 66 height 11
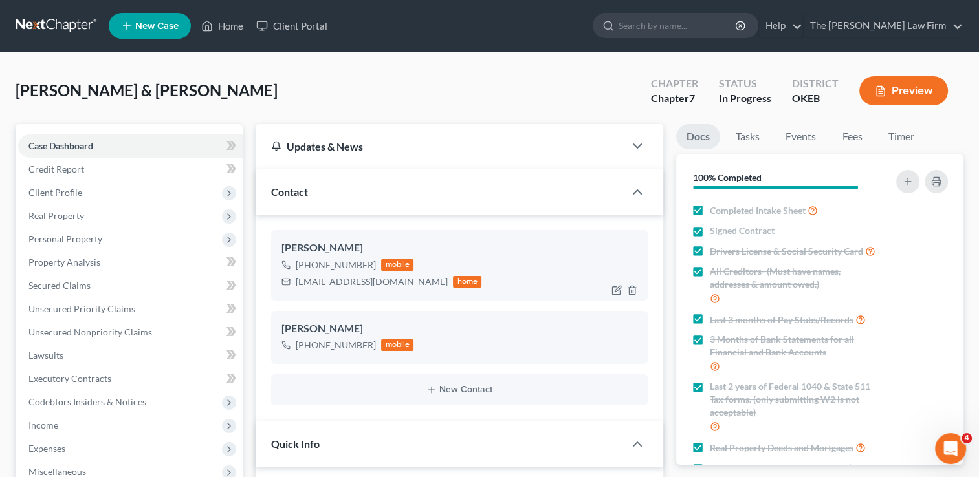
scroll to position [399, 0]
drag, startPoint x: 296, startPoint y: 281, endPoint x: 411, endPoint y: 287, distance: 116.0
click at [411, 287] on div "[EMAIL_ADDRESS][DOMAIN_NAME]" at bounding box center [372, 282] width 152 height 13
drag, startPoint x: 404, startPoint y: 287, endPoint x: 355, endPoint y: 281, distance: 50.2
copy div "[EMAIL_ADDRESS][DOMAIN_NAME]"
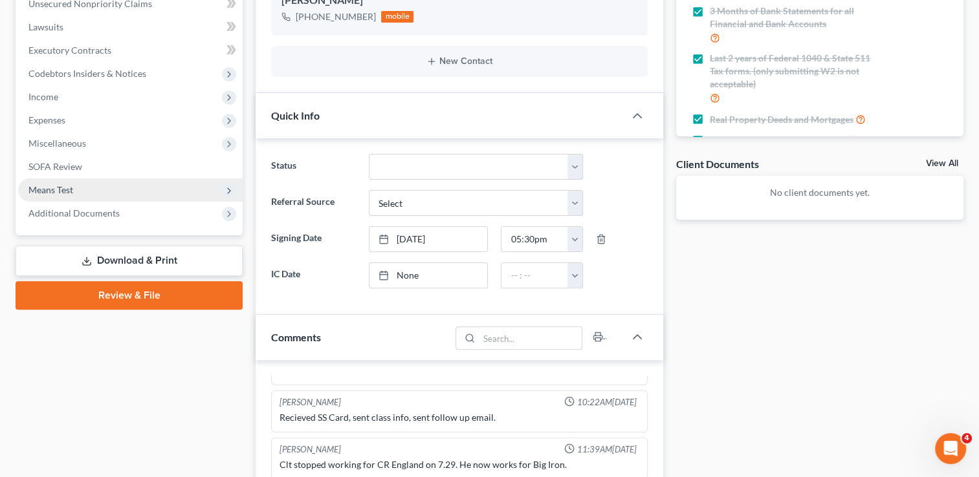
scroll to position [323, 0]
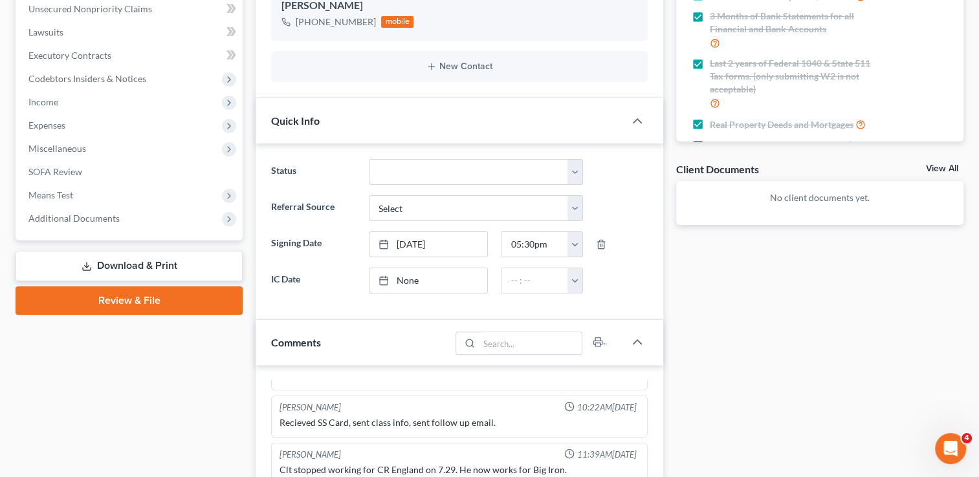
click at [93, 304] on link "Review & File" at bounding box center [129, 301] width 227 height 28
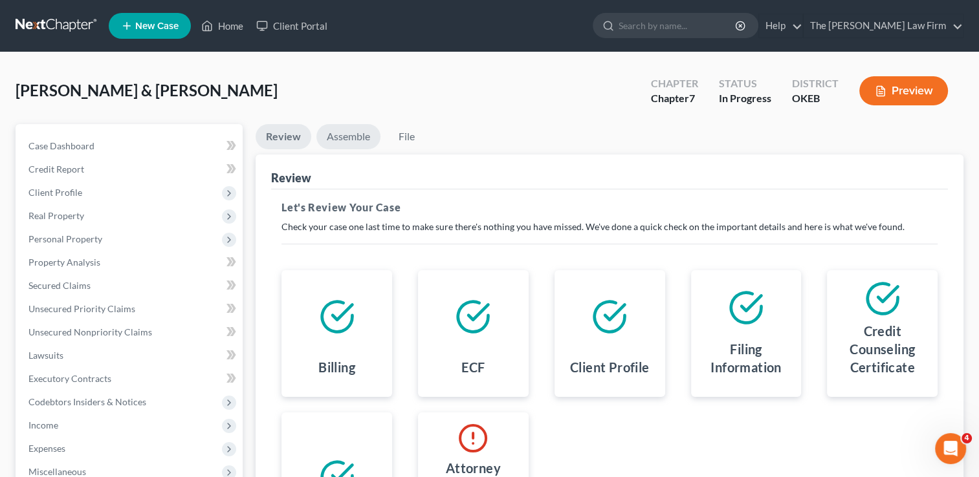
click at [344, 135] on link "Assemble" at bounding box center [348, 136] width 64 height 25
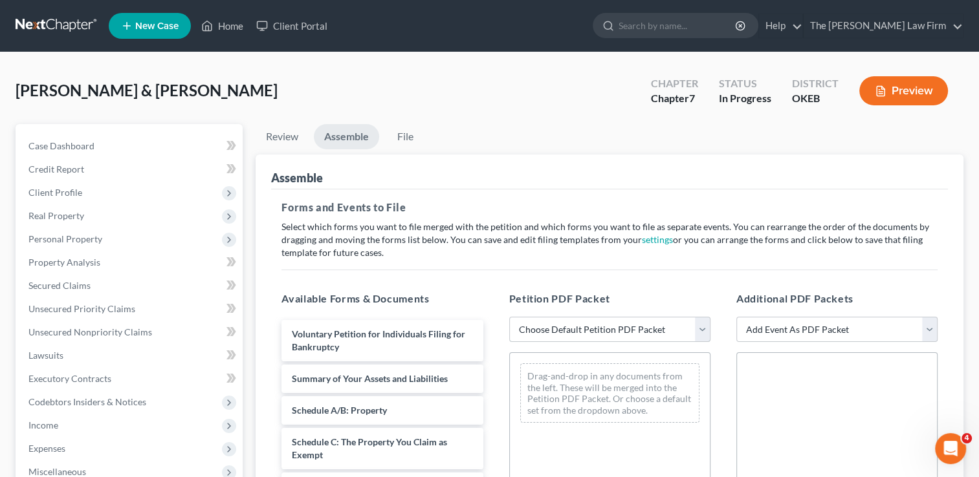
click at [563, 329] on select "Choose Default Petition PDF Packet Complete Bankruptcy Petition (all forms and …" at bounding box center [609, 330] width 201 height 26
select select "0"
click at [509, 317] on select "Choose Default Petition PDF Packet Complete Bankruptcy Petition (all forms and …" at bounding box center [609, 330] width 201 height 26
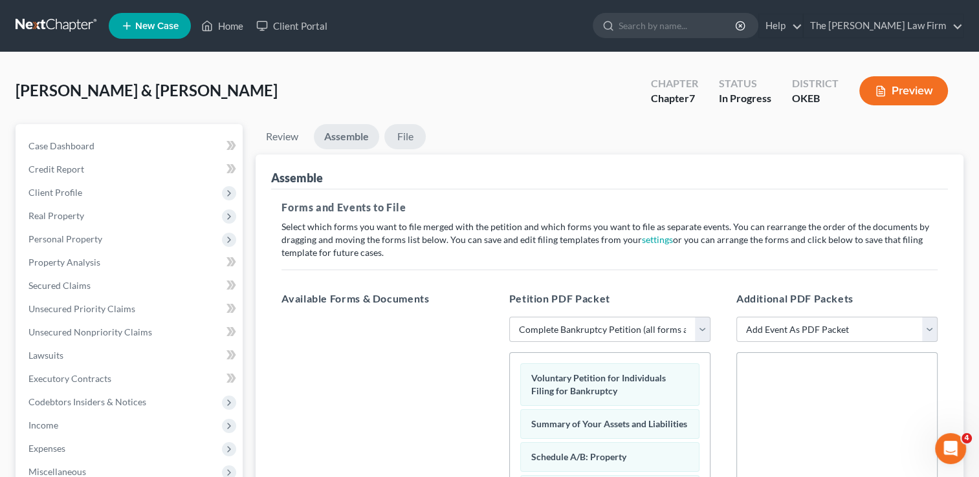
click at [413, 136] on link "File" at bounding box center [404, 136] width 41 height 25
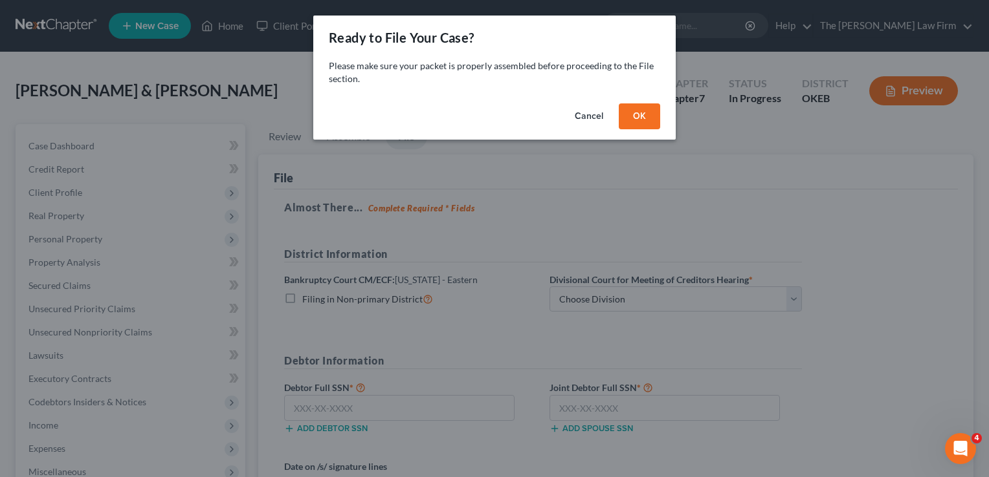
click at [642, 113] on button "OK" at bounding box center [639, 117] width 41 height 26
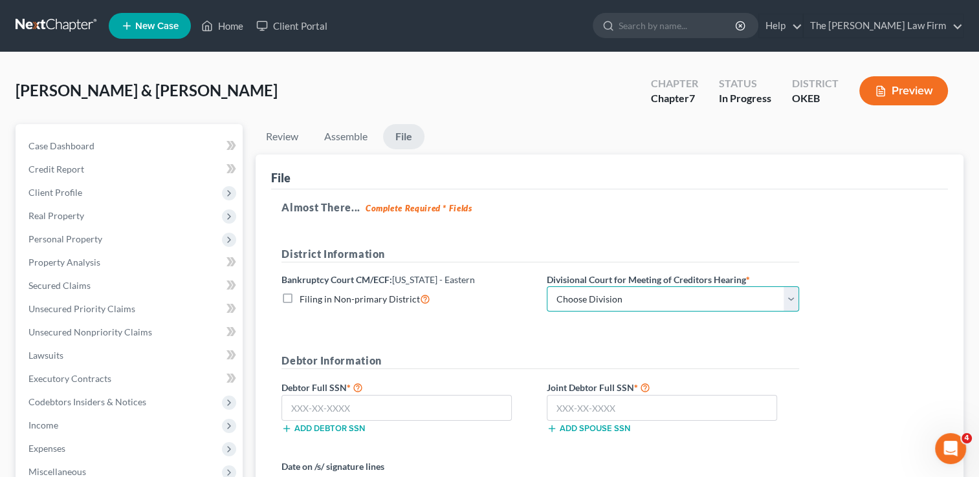
drag, startPoint x: 652, startPoint y: 299, endPoint x: 648, endPoint y: 309, distance: 10.8
click at [652, 299] on select "Choose Division Okmulgee" at bounding box center [673, 300] width 252 height 26
select select "0"
click at [547, 287] on select "Choose Division Okmulgee" at bounding box center [673, 300] width 252 height 26
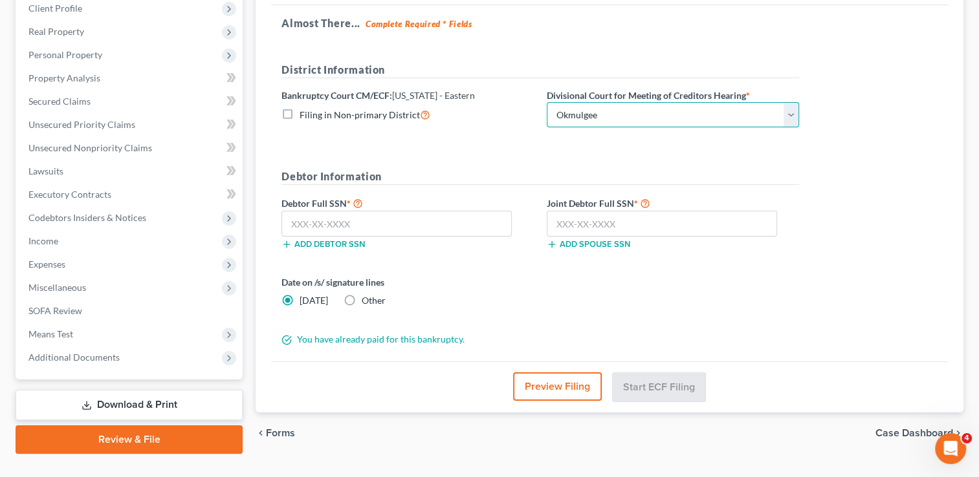
scroll to position [194, 0]
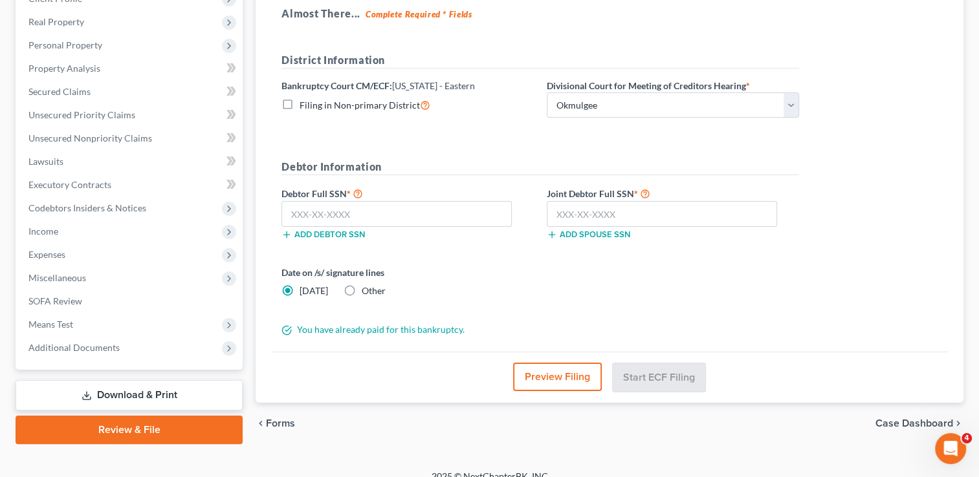
drag, startPoint x: 345, startPoint y: 289, endPoint x: 378, endPoint y: 286, distance: 33.1
click at [362, 287] on label "Other" at bounding box center [374, 291] width 24 height 13
click at [367, 287] on input "Other" at bounding box center [371, 289] width 8 height 8
radio input "true"
radio input "false"
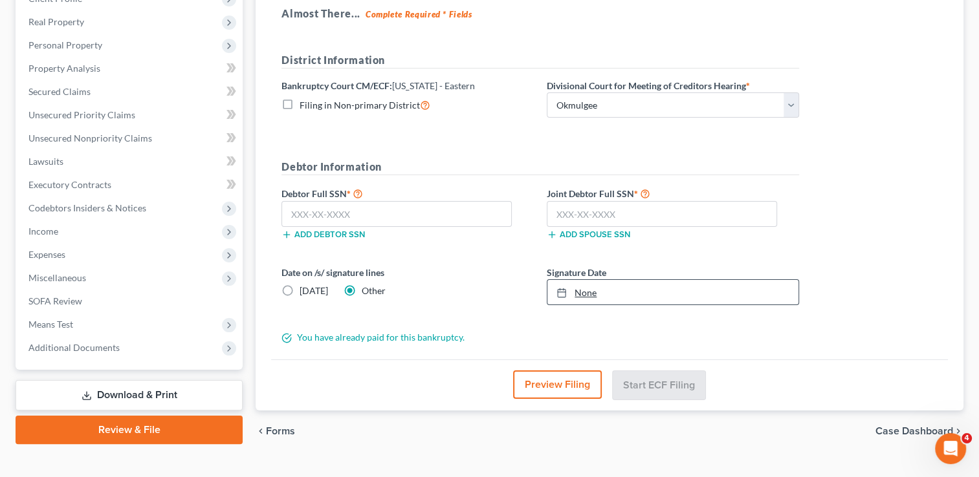
click at [584, 289] on link "None" at bounding box center [672, 292] width 251 height 25
type input "[DATE]"
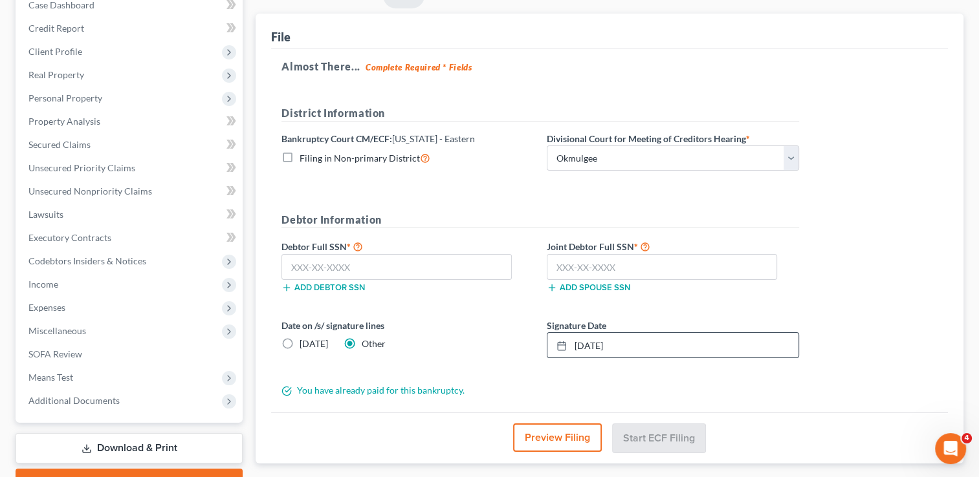
scroll to position [147, 0]
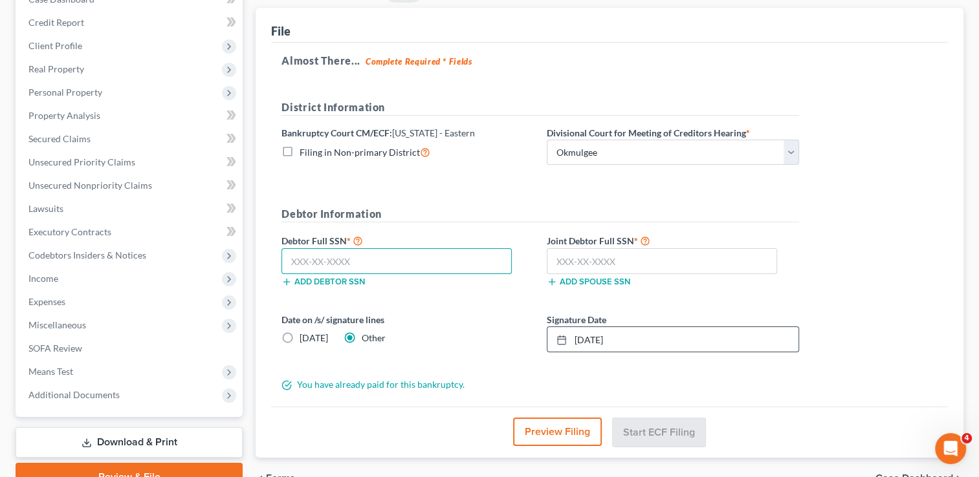
click at [373, 263] on input "text" at bounding box center [396, 261] width 230 height 26
type input "441-13-9110"
click at [588, 262] on input "text" at bounding box center [662, 261] width 230 height 26
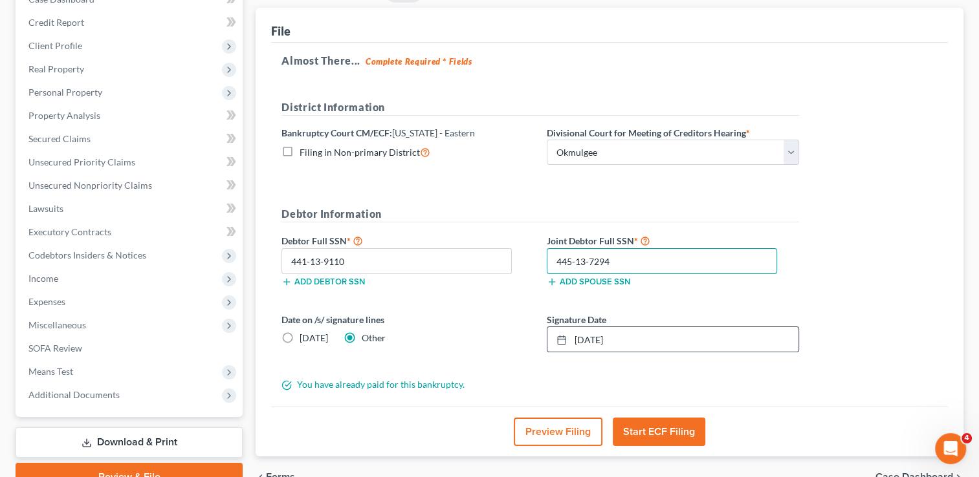
type input "445-13-7294"
click at [665, 433] on button "Start ECF Filing" at bounding box center [659, 432] width 93 height 28
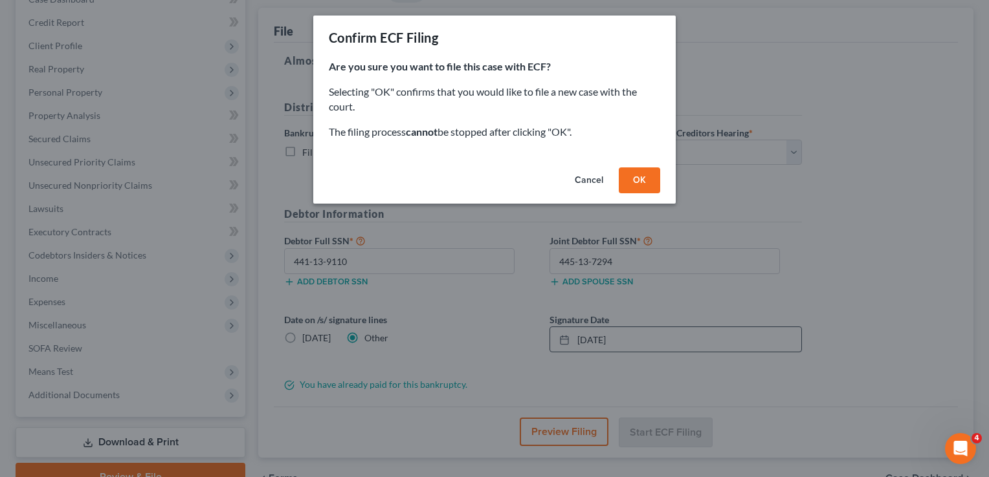
click at [648, 178] on button "OK" at bounding box center [639, 181] width 41 height 26
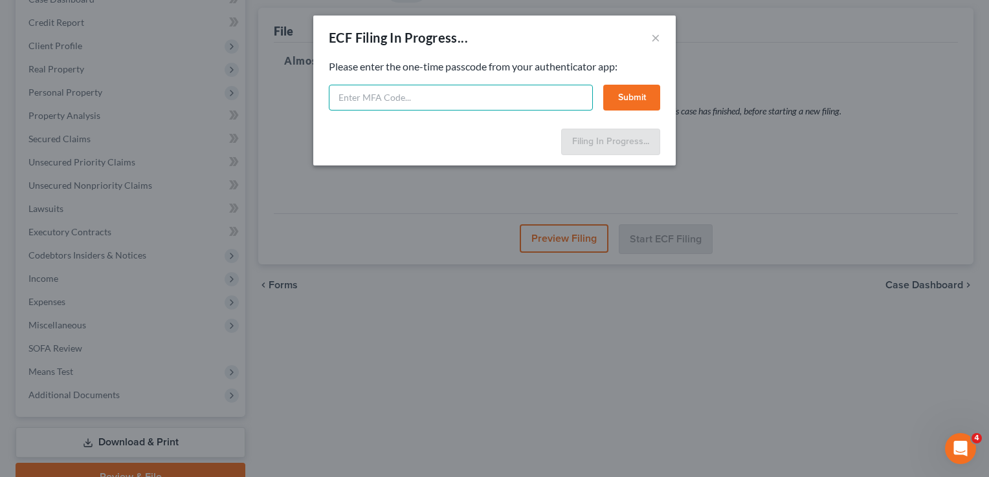
click at [422, 98] on input "text" at bounding box center [461, 98] width 264 height 26
type input "582052"
click at [630, 98] on button "Submit" at bounding box center [631, 98] width 57 height 26
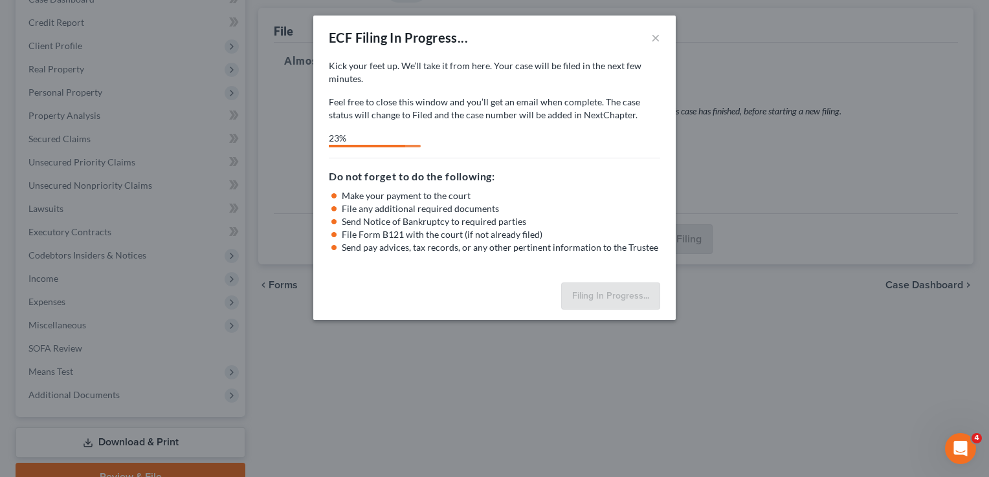
select select "0"
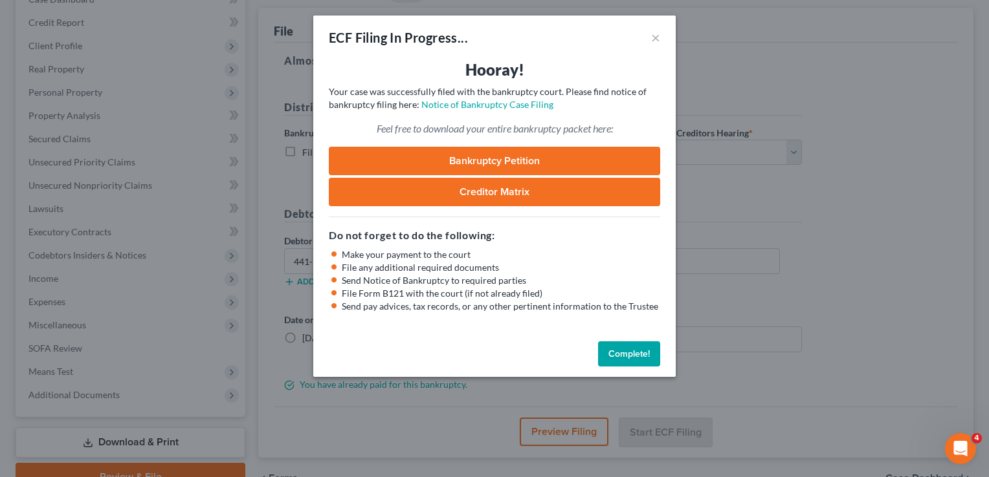
click at [616, 355] on button "Complete!" at bounding box center [629, 355] width 62 height 26
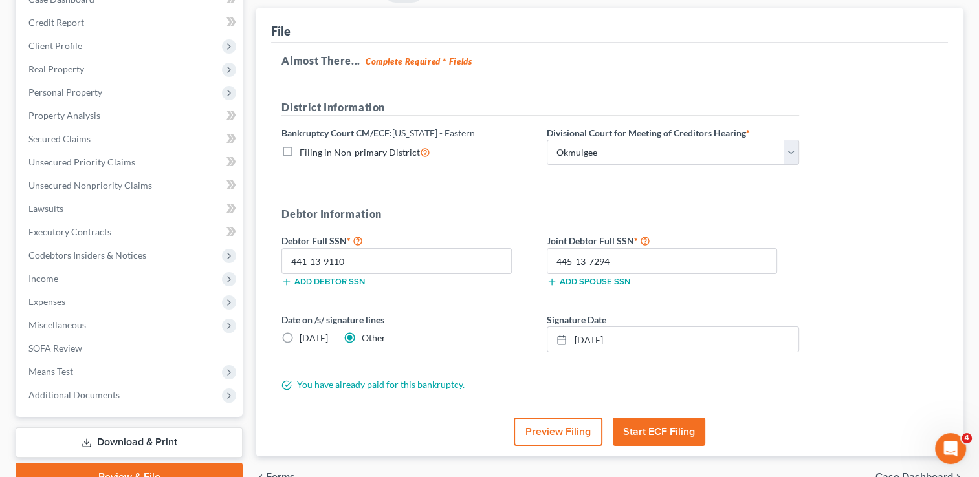
scroll to position [0, 0]
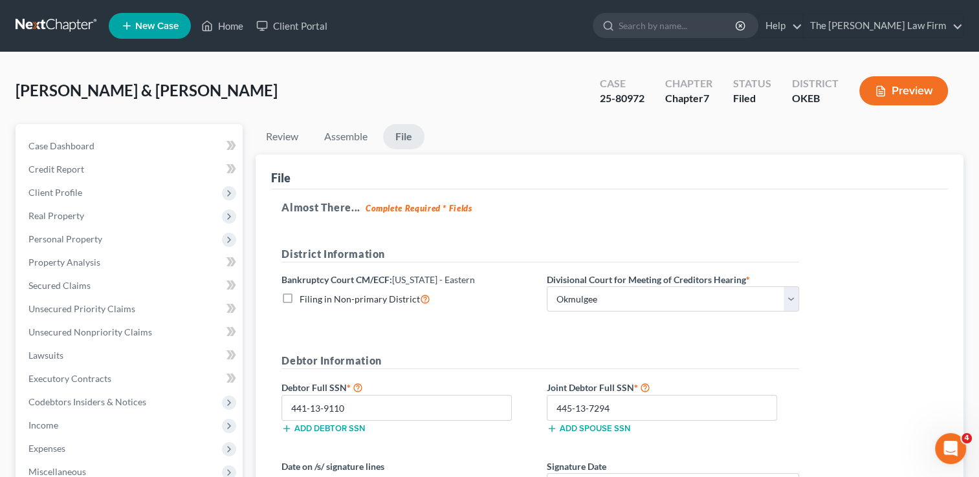
click at [61, 24] on link at bounding box center [57, 25] width 83 height 23
